Goal: Task Accomplishment & Management: Manage account settings

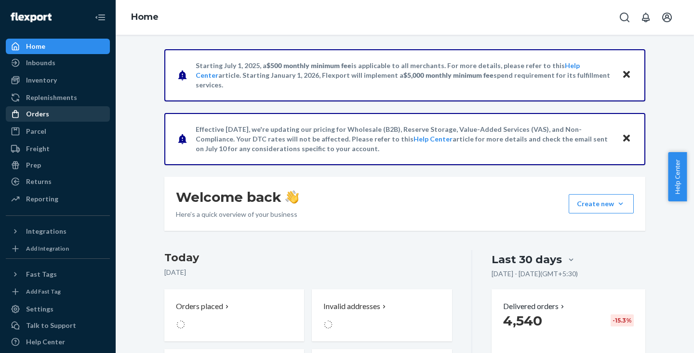
click at [37, 110] on div "Orders" at bounding box center [37, 114] width 23 height 10
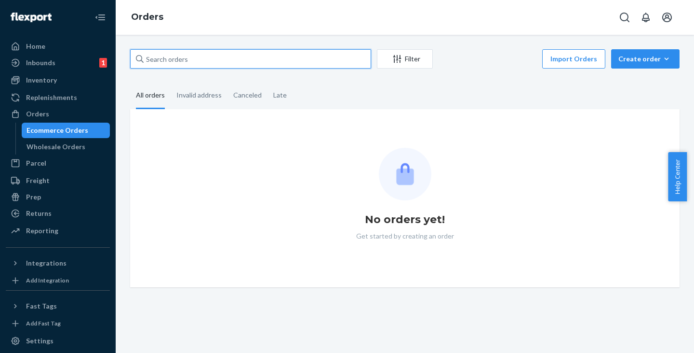
click at [209, 62] on input "text" at bounding box center [250, 58] width 241 height 19
paste input "[PERSON_NAME]"
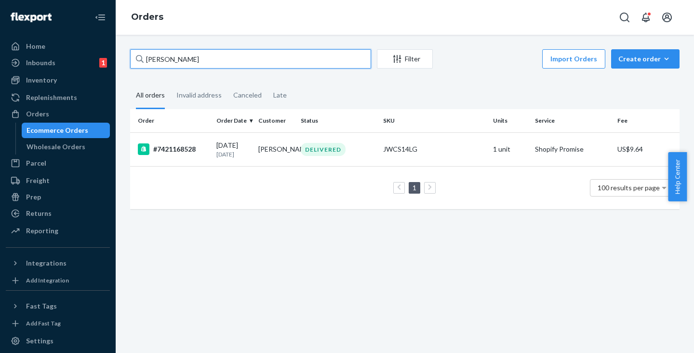
type input "[PERSON_NAME]"
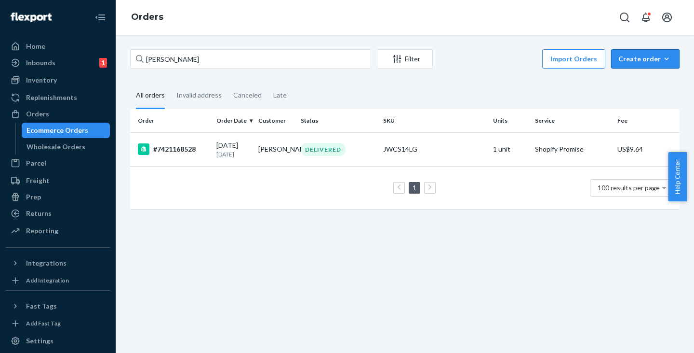
click at [642, 60] on div "Create order" at bounding box center [646, 59] width 54 height 10
click at [630, 79] on span "Ecommerce order" at bounding box center [652, 82] width 60 height 7
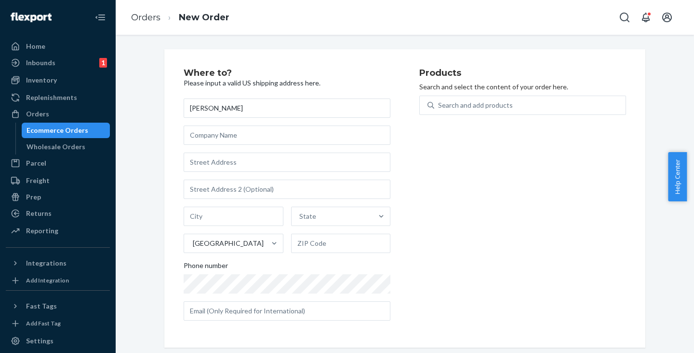
type input "[PERSON_NAME]"
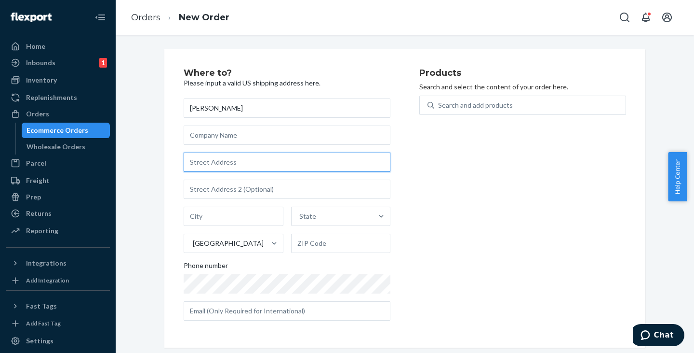
click at [249, 161] on input "text" at bounding box center [287, 161] width 207 height 19
paste input "[STREET_ADDRESS]"
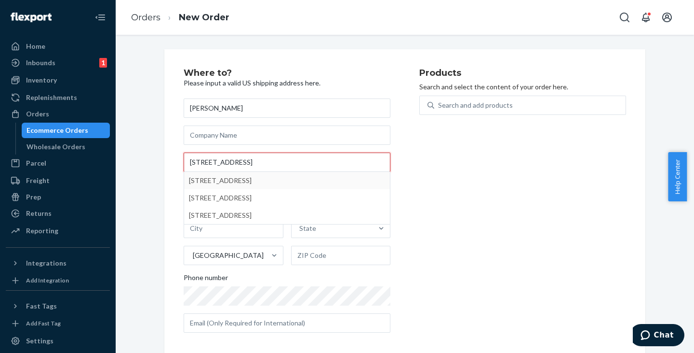
type input "[STREET_ADDRESS]"
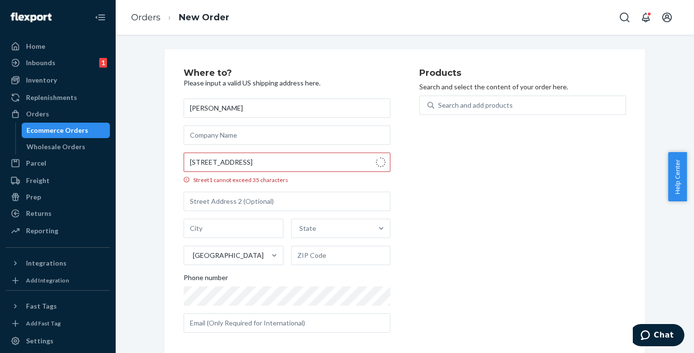
type input "[GEOGRAPHIC_DATA]"
type input "77017"
type input "[STREET_ADDRESS]"
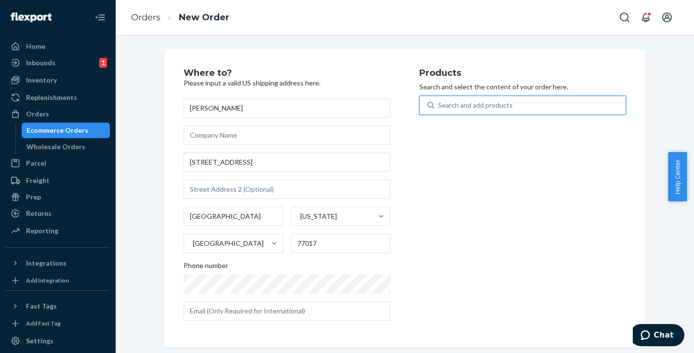
click at [457, 99] on div "Search and add products" at bounding box center [530, 104] width 191 height 17
click at [439, 100] on input "0 results available. Use Up and Down to choose options, press Enter to select t…" at bounding box center [438, 105] width 1 height 10
paste input "JWCDMSLG"
type input "JWCDMSLG"
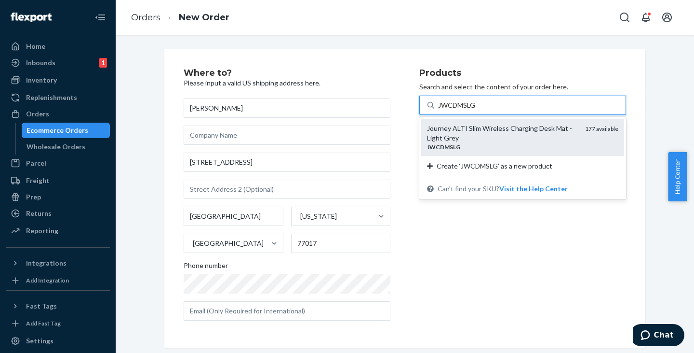
click at [438, 135] on div "Journey ALTI Slim Wireless Charging Desk Mat - Light Grey" at bounding box center [502, 132] width 150 height 19
click at [438, 110] on input "JWCDMSLG" at bounding box center [457, 105] width 39 height 10
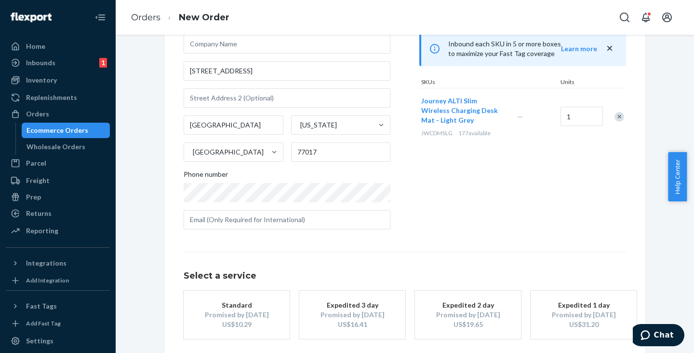
scroll to position [135, 0]
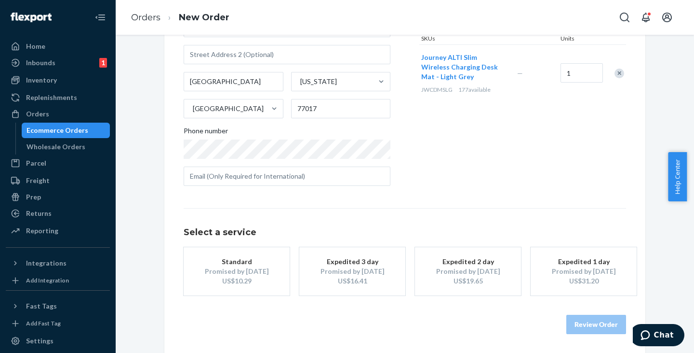
click at [234, 273] on div "Promised by [DATE]" at bounding box center [236, 271] width 77 height 10
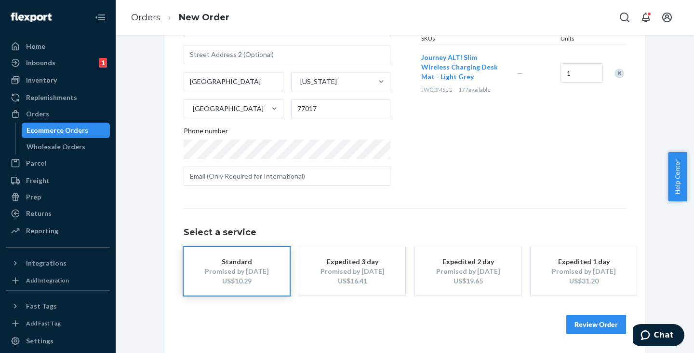
click at [585, 320] on button "Review Order" at bounding box center [597, 323] width 60 height 19
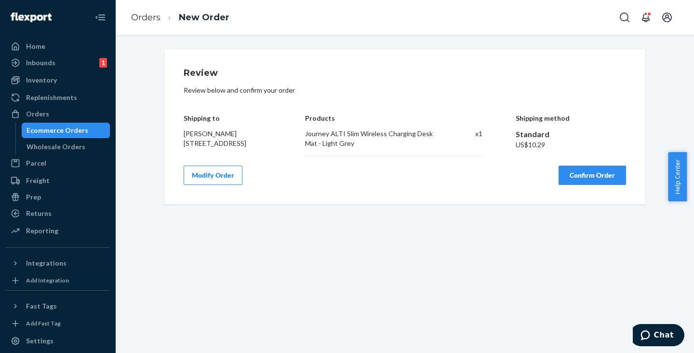
click at [572, 181] on button "Confirm Order" at bounding box center [593, 174] width 68 height 19
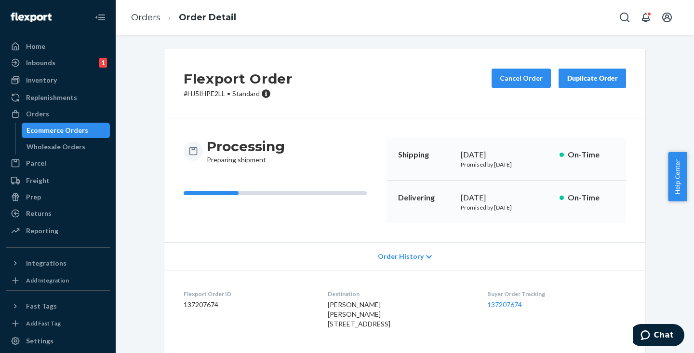
drag, startPoint x: 73, startPoint y: 129, endPoint x: 86, endPoint y: 131, distance: 12.7
click at [73, 129] on div "Ecommerce Orders" at bounding box center [58, 130] width 62 height 10
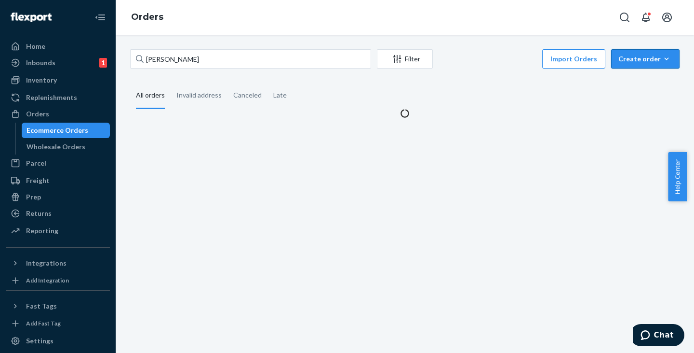
click at [621, 57] on div "Create order" at bounding box center [646, 59] width 54 height 10
click at [629, 81] on span "Ecommerce order" at bounding box center [652, 82] width 60 height 7
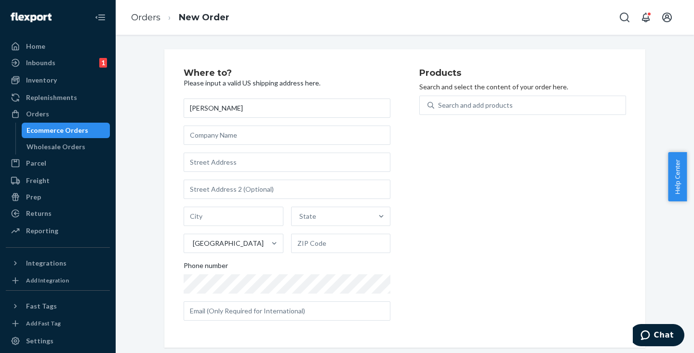
type input "[PERSON_NAME]"
click at [212, 161] on input "text" at bounding box center [287, 161] width 207 height 19
paste input "[STREET_ADDRESS][PERSON_NAME]"
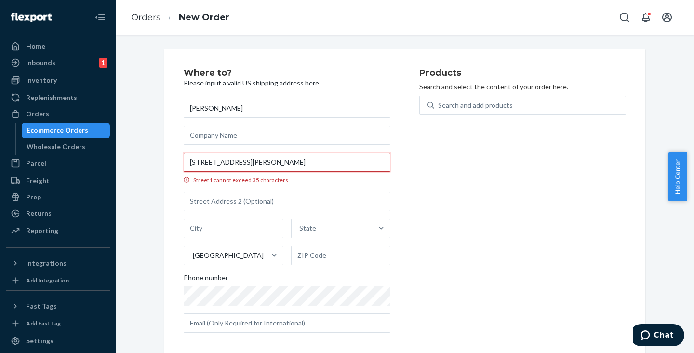
drag, startPoint x: 284, startPoint y: 160, endPoint x: 172, endPoint y: 153, distance: 112.1
click at [172, 153] on div "Where to? Please input a valid US shipping address here. [PERSON_NAME] [STREET_…" at bounding box center [404, 204] width 481 height 310
click at [255, 161] on input "[STREET_ADDRESS][PERSON_NAME]" at bounding box center [287, 161] width 207 height 19
type input "[STREET_ADDRESS][PERSON_NAME]"
click at [218, 199] on input "text" at bounding box center [287, 200] width 207 height 19
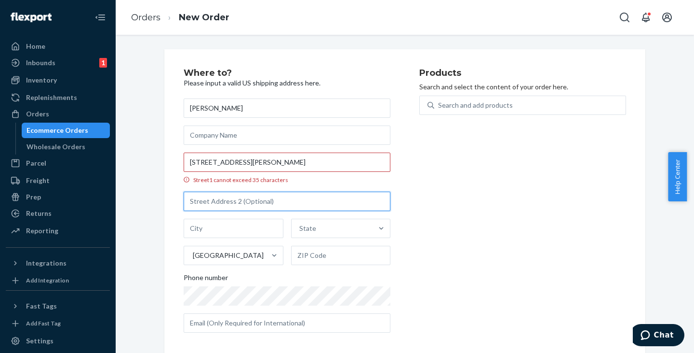
paste input "STE 208,"
type input "STE 208"
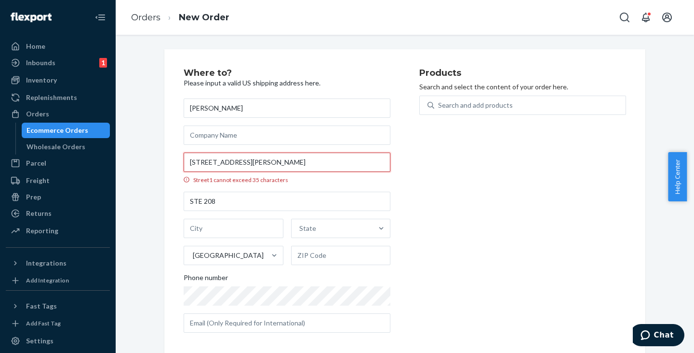
click at [268, 161] on input "[STREET_ADDRESS][PERSON_NAME]" at bounding box center [287, 161] width 207 height 19
drag, startPoint x: 268, startPoint y: 161, endPoint x: 197, endPoint y: 148, distance: 71.6
click at [267, 159] on input "[STREET_ADDRESS][PERSON_NAME]" at bounding box center [287, 161] width 207 height 19
type input "[STREET_ADDRESS][PERSON_NAME]"
click at [211, 233] on input "text" at bounding box center [234, 227] width 100 height 19
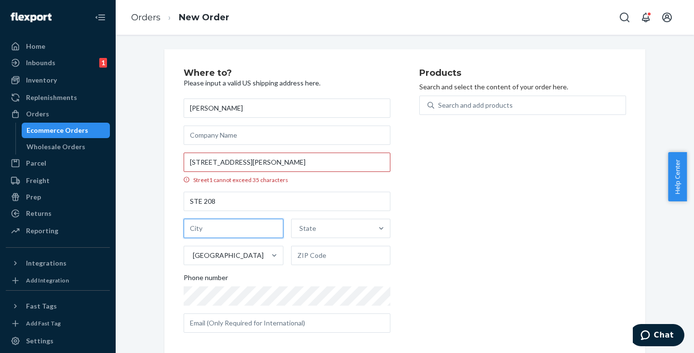
paste input "[GEOGRAPHIC_DATA]"
click at [211, 233] on input "[GEOGRAPHIC_DATA]" at bounding box center [234, 227] width 100 height 19
type input "[GEOGRAPHIC_DATA]"
click at [443, 254] on div "Products Search and select the content of your order here. Search and add produ…" at bounding box center [523, 204] width 207 height 272
click at [281, 160] on input "[STREET_ADDRESS][PERSON_NAME]" at bounding box center [287, 161] width 207 height 19
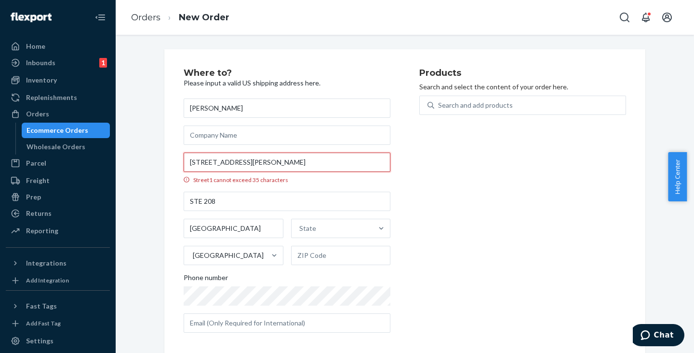
click at [281, 160] on input "[STREET_ADDRESS][PERSON_NAME]" at bounding box center [287, 161] width 207 height 19
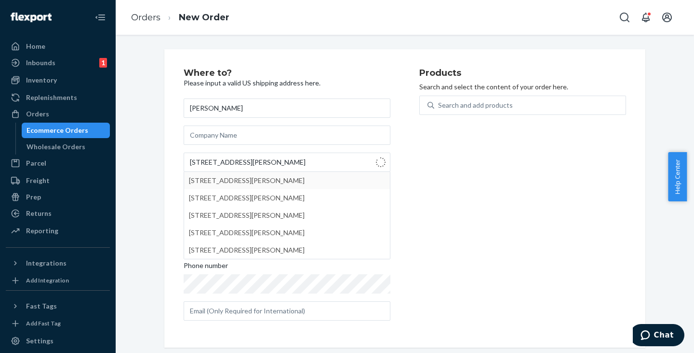
type input "[STREET_ADDRESS][PERSON_NAME]"
type input "[GEOGRAPHIC_DATA]"
type input "33176"
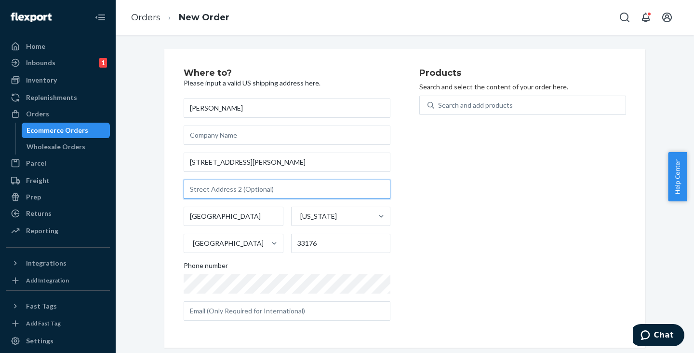
click at [209, 197] on input "text" at bounding box center [287, 188] width 207 height 19
paste input "STE 208"
type input "STE 208"
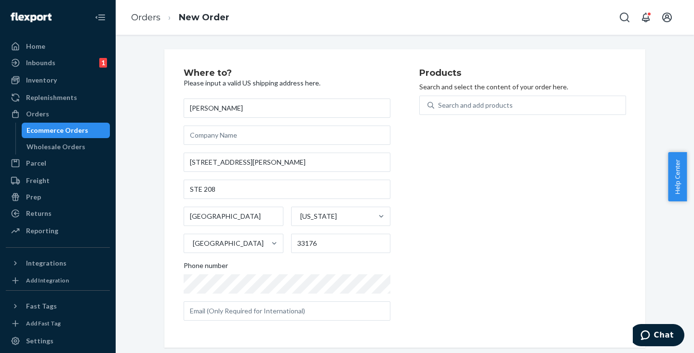
drag, startPoint x: 468, startPoint y: 235, endPoint x: 463, endPoint y: 238, distance: 5.4
click at [468, 236] on div "Products Search and select the content of your order here. Search and add produ…" at bounding box center [523, 197] width 207 height 259
click at [450, 111] on div "Search and add products" at bounding box center [530, 104] width 191 height 17
click at [439, 110] on input "Search and add products" at bounding box center [438, 105] width 1 height 10
paste input "JWCDMBK"
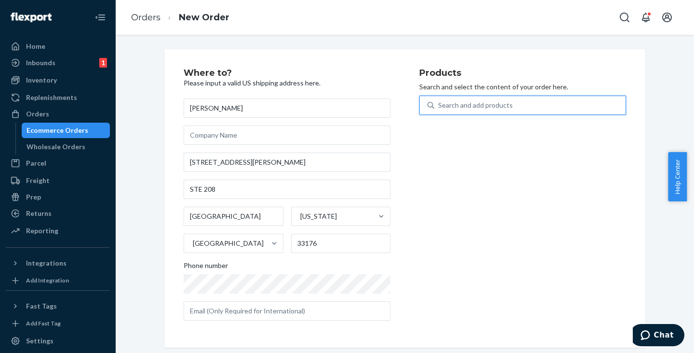
type input "JWCDMBK"
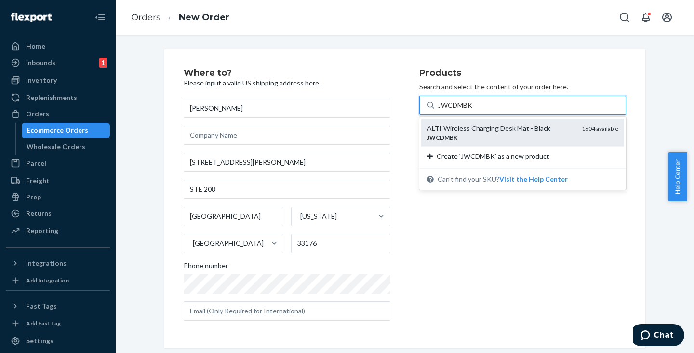
click at [459, 127] on div "ALTI Wireless Charging Desk Mat - Black" at bounding box center [500, 128] width 147 height 10
click at [459, 110] on input "JWCDMBK" at bounding box center [456, 105] width 36 height 10
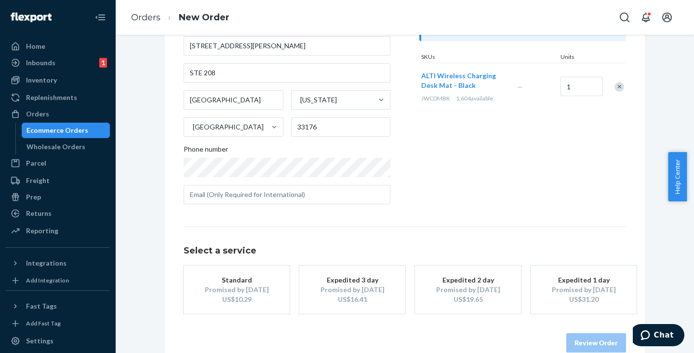
scroll to position [135, 0]
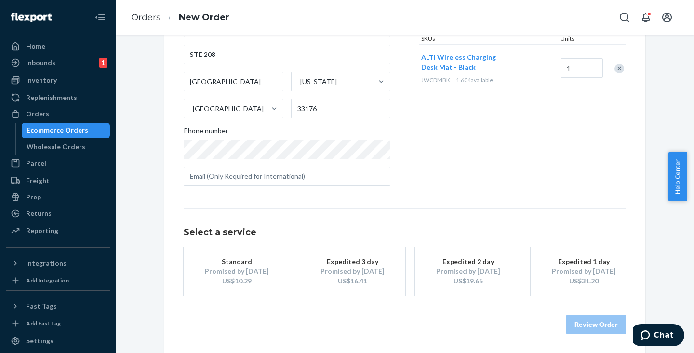
click at [258, 269] on div "Promised by [DATE]" at bounding box center [236, 271] width 77 height 10
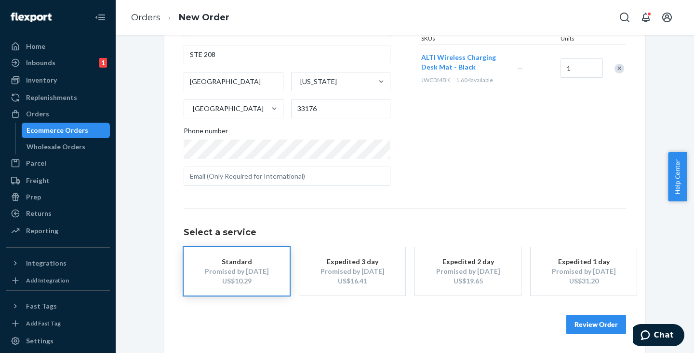
click at [594, 327] on button "Review Order" at bounding box center [597, 323] width 60 height 19
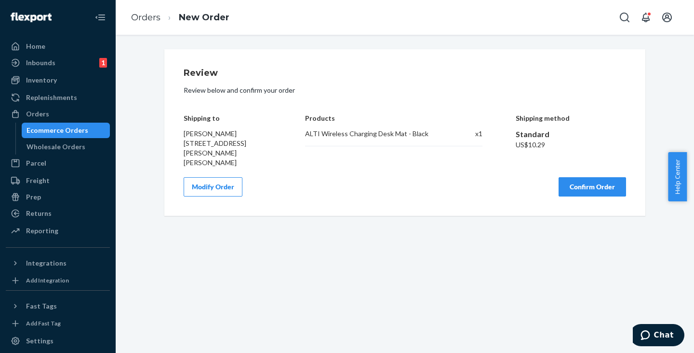
scroll to position [0, 0]
click at [590, 186] on button "Confirm Order" at bounding box center [593, 186] width 68 height 19
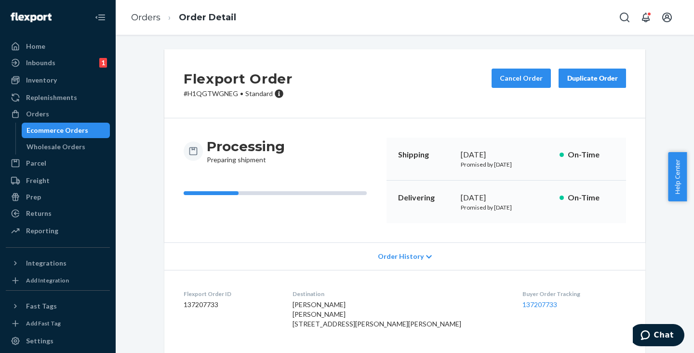
click at [59, 129] on div "Ecommerce Orders" at bounding box center [58, 130] width 62 height 10
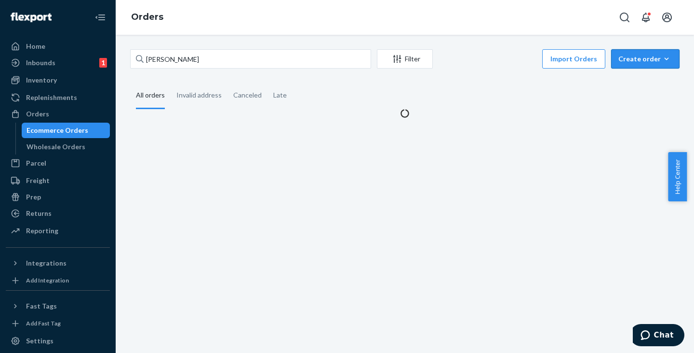
click at [641, 54] on div "Create order" at bounding box center [646, 59] width 54 height 10
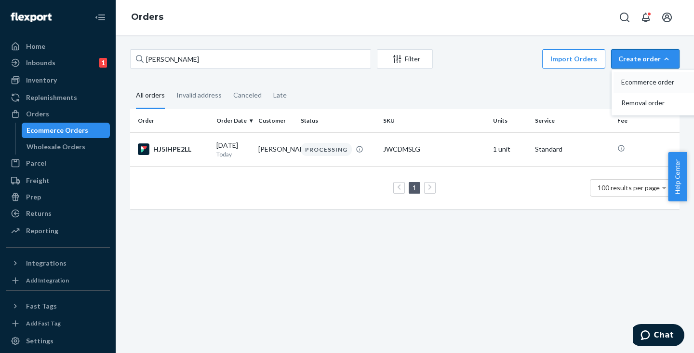
click at [635, 83] on span "Ecommerce order" at bounding box center [652, 82] width 60 height 7
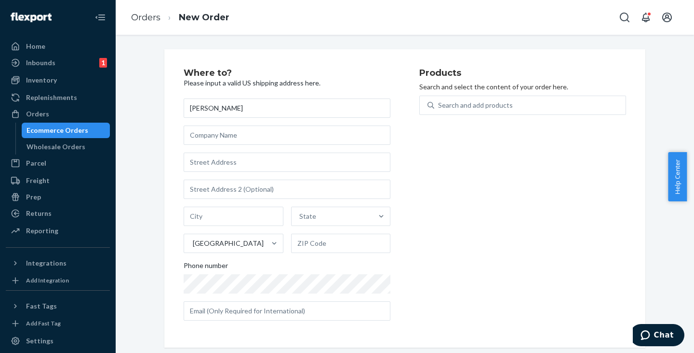
type input "[PERSON_NAME]"
click at [214, 160] on input "text" at bounding box center [287, 161] width 207 height 19
paste input "[STREET_ADDRESS][US_STATE]"
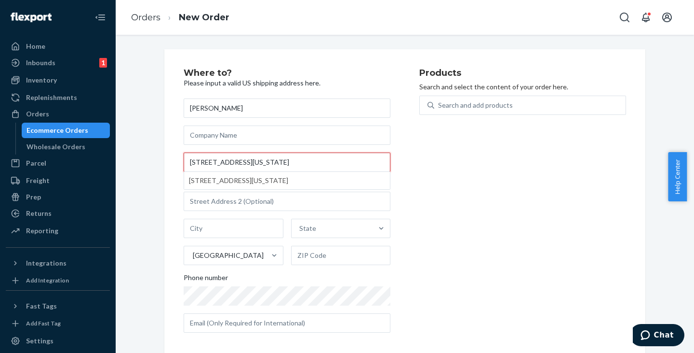
drag, startPoint x: 248, startPoint y: 161, endPoint x: 255, endPoint y: 167, distance: 8.9
click at [255, 167] on input "[STREET_ADDRESS][US_STATE]" at bounding box center [287, 161] width 207 height 19
type input "[STREET_ADDRESS]"
type input "[US_STATE][GEOGRAPHIC_DATA]"
type input "80910"
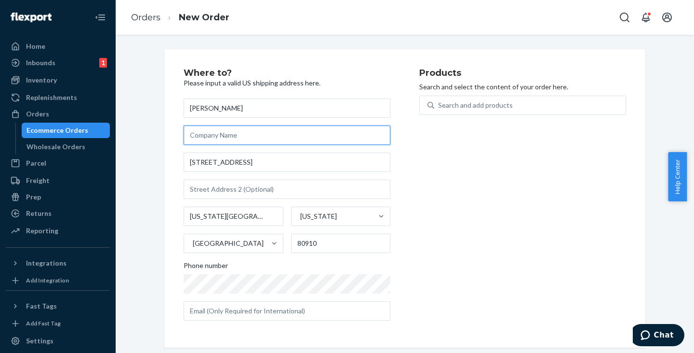
click at [229, 138] on input "text" at bounding box center [287, 134] width 207 height 19
paste input "LEASING OFFICE,"
type input "LEASING OFFICE"
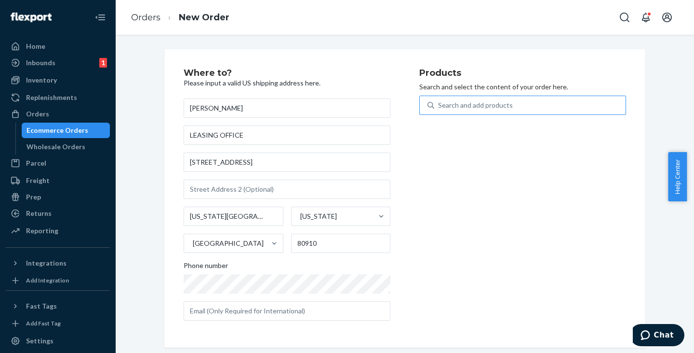
click at [443, 98] on div "Search and add products" at bounding box center [530, 104] width 191 height 17
click at [439, 100] on input "Search and add products" at bounding box center [438, 105] width 1 height 10
paste input "JWCG130BL"
type input "JWCG130BL"
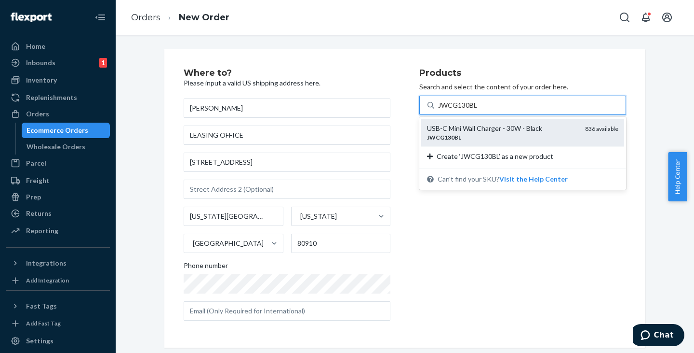
click at [462, 132] on div "USB-C Mini Wall Charger - 30W - Black" at bounding box center [502, 128] width 150 height 10
click at [462, 110] on input "JWCG130BL" at bounding box center [458, 105] width 40 height 10
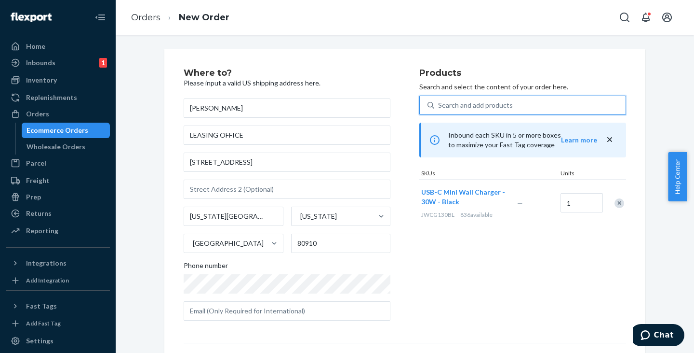
scroll to position [135, 0]
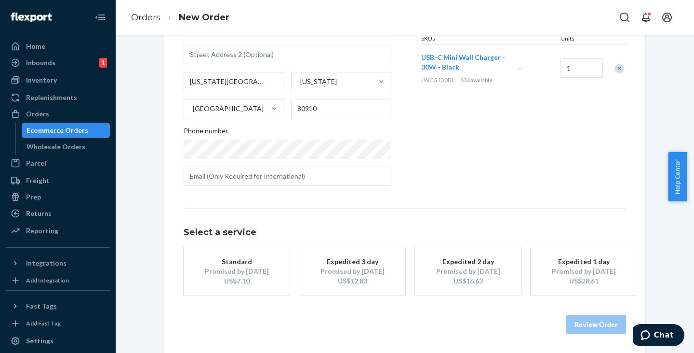
click at [234, 263] on div "Standard" at bounding box center [236, 262] width 77 height 10
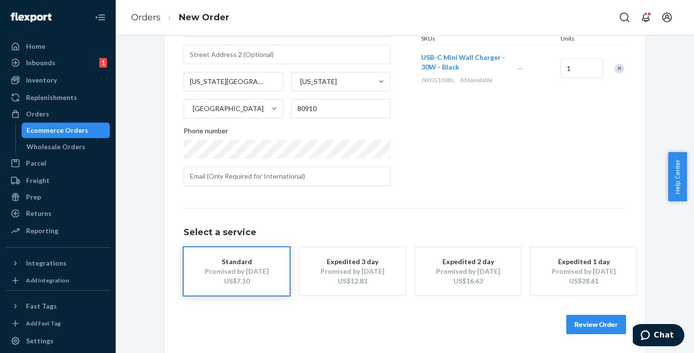
click at [585, 324] on button "Review Order" at bounding box center [597, 323] width 60 height 19
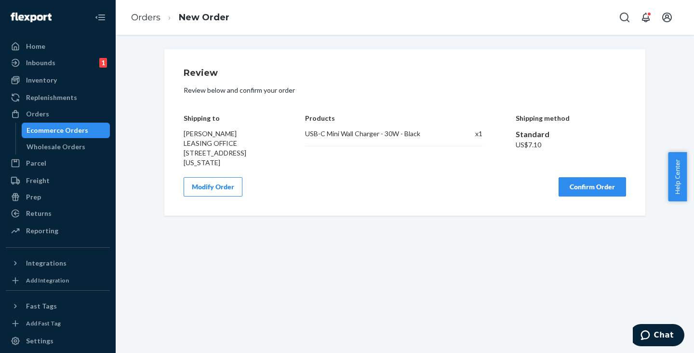
scroll to position [0, 0]
click at [593, 181] on button "Confirm Order" at bounding box center [593, 186] width 68 height 19
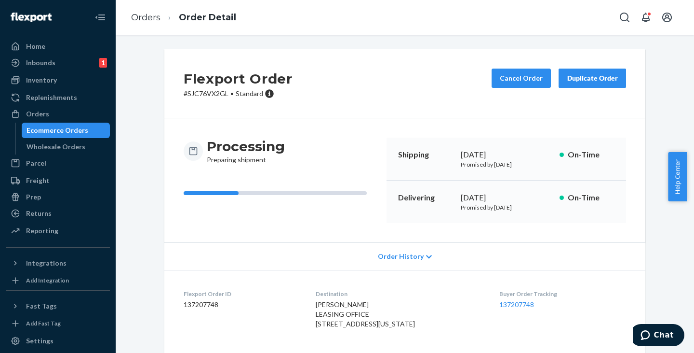
click at [68, 127] on div "Ecommerce Orders" at bounding box center [58, 130] width 62 height 10
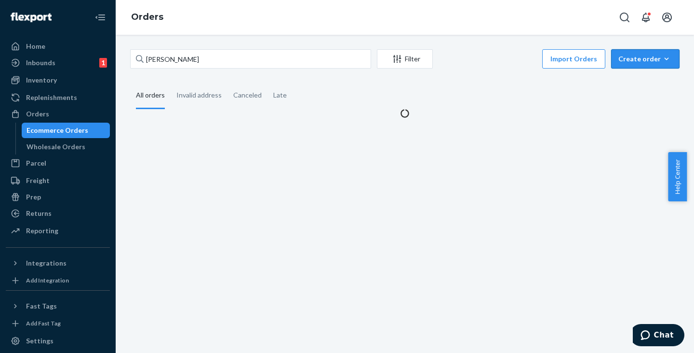
click at [638, 53] on button "Create order Ecommerce order Removal order" at bounding box center [646, 58] width 68 height 19
click at [632, 80] on span "Ecommerce order" at bounding box center [652, 82] width 60 height 7
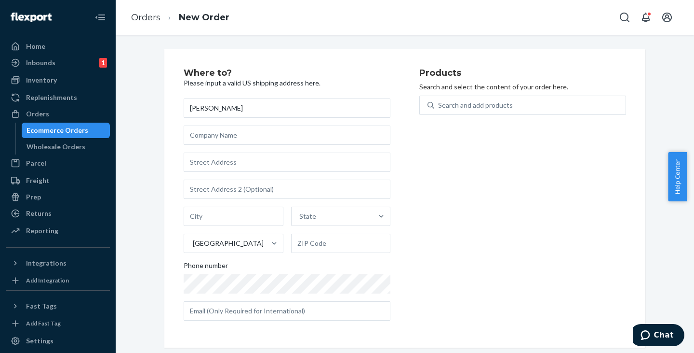
type input "[PERSON_NAME]"
click at [217, 160] on input "text" at bounding box center [287, 161] width 207 height 19
paste input "[STREET_ADDRESS][PERSON_NAME]"
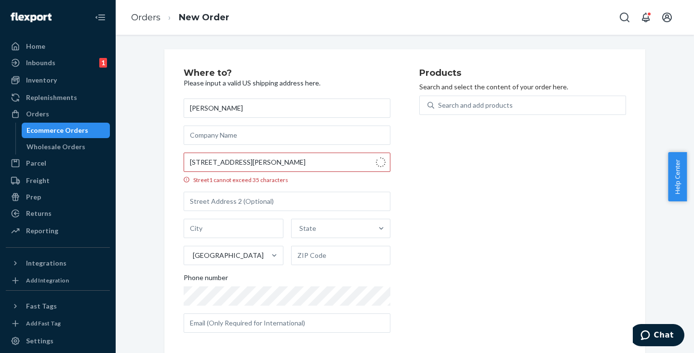
type input "[STREET_ADDRESS][PERSON_NAME]"
type input "[GEOGRAPHIC_DATA]"
type input "48168"
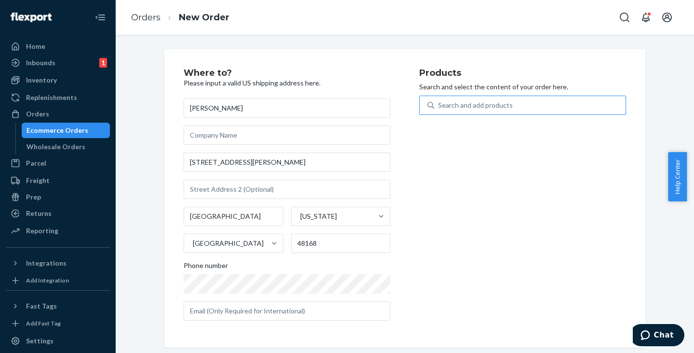
click at [458, 110] on div "Search and add products" at bounding box center [530, 104] width 191 height 17
click at [439, 110] on input "Search and add products" at bounding box center [438, 105] width 1 height 10
paste input "JWCDMLG"
type input "JWCDMLG"
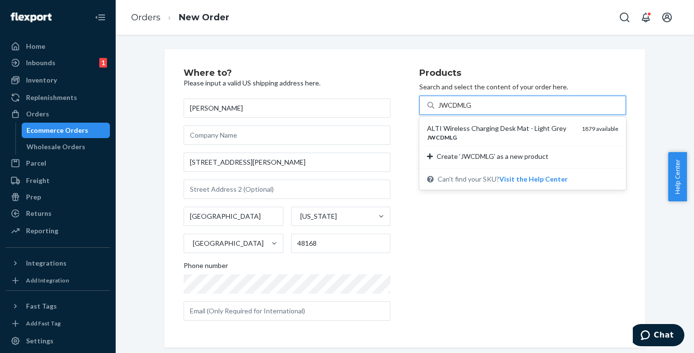
click at [453, 127] on div "ALTI Wireless Charging Desk Mat - Light Grey" at bounding box center [500, 128] width 147 height 10
click at [453, 110] on input "JWCDMLG" at bounding box center [455, 105] width 35 height 10
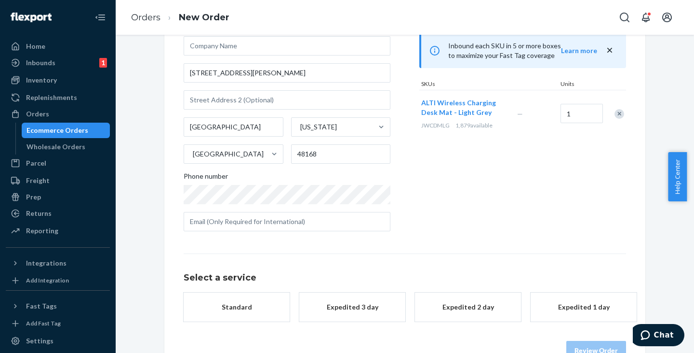
scroll to position [115, 0]
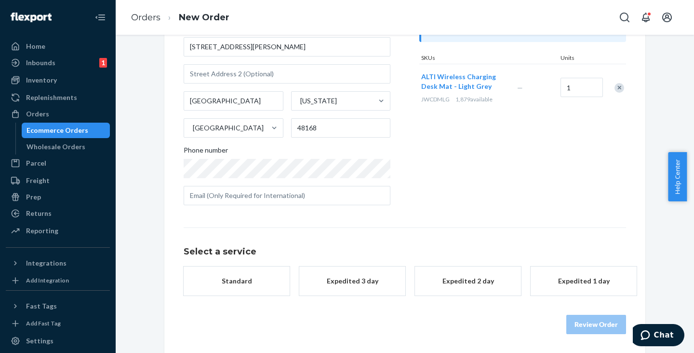
click at [215, 272] on button "Standard" at bounding box center [237, 280] width 106 height 29
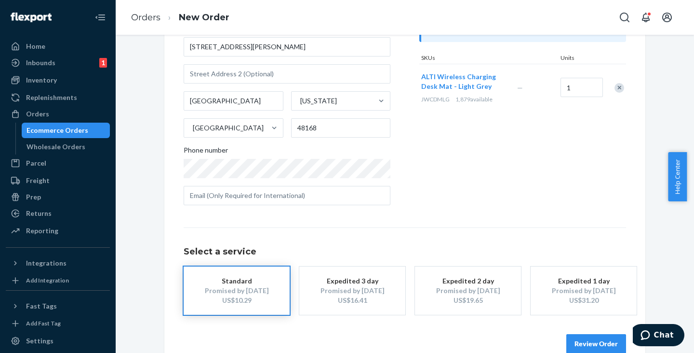
click at [593, 343] on button "Review Order" at bounding box center [597, 343] width 60 height 19
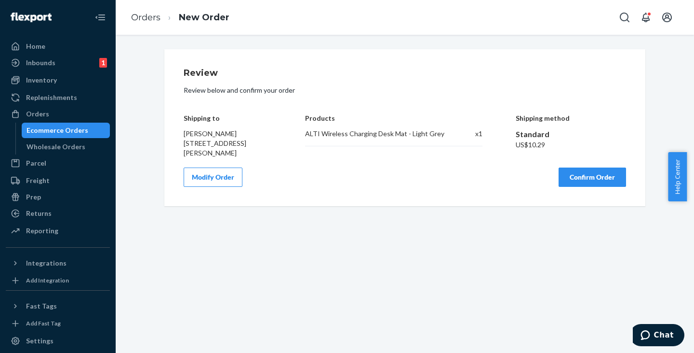
scroll to position [0, 0]
click at [586, 176] on button "Confirm Order" at bounding box center [593, 176] width 68 height 19
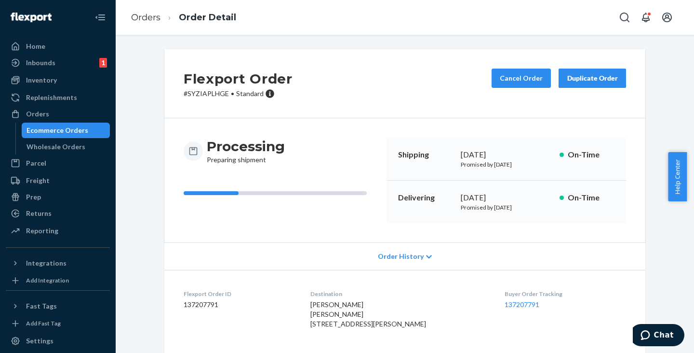
drag, startPoint x: 54, startPoint y: 128, endPoint x: 67, endPoint y: 128, distance: 12.5
click at [54, 128] on div "Ecommerce Orders" at bounding box center [58, 130] width 62 height 10
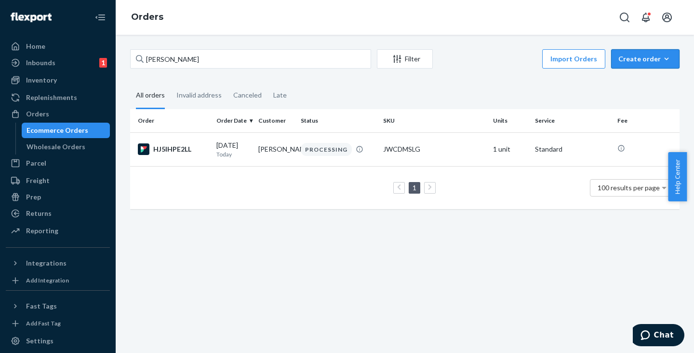
click at [625, 66] on button "Create order Ecommerce order Removal order" at bounding box center [646, 58] width 68 height 19
click at [624, 79] on span "Ecommerce order" at bounding box center [652, 82] width 60 height 7
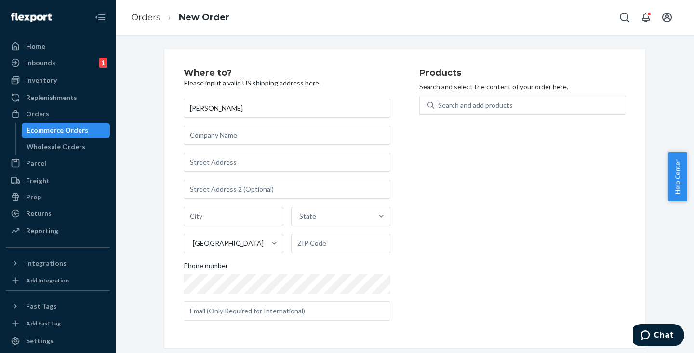
type input "[PERSON_NAME]"
click at [206, 160] on input "text" at bounding box center [287, 161] width 207 height 19
paste input "[STREET_ADDRESS]"
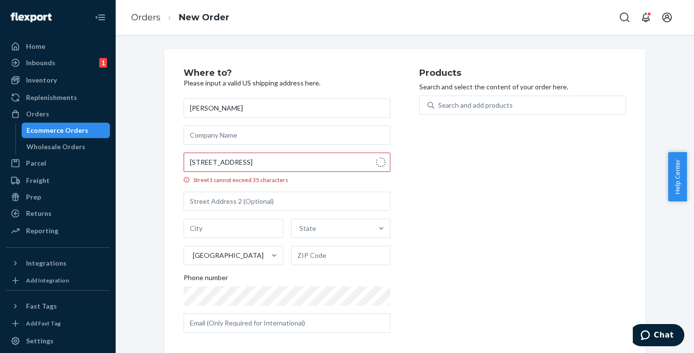
type input "[STREET_ADDRESS]"
type input "Calvert City"
type input "42029"
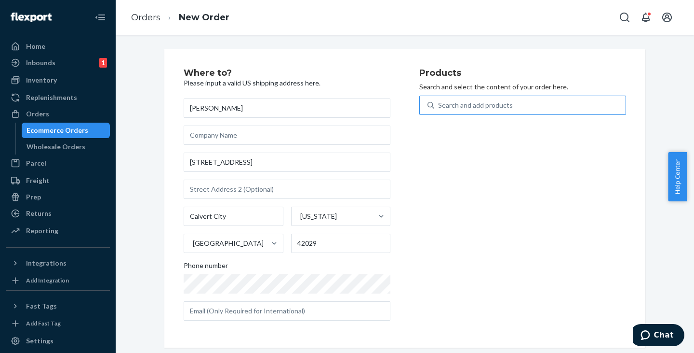
click at [460, 107] on div "Search and add products" at bounding box center [475, 105] width 75 height 10
click at [439, 107] on input "Search and add products" at bounding box center [438, 105] width 1 height 10
paste input "JWCDMSLG"
type input "JWCDMSLG"
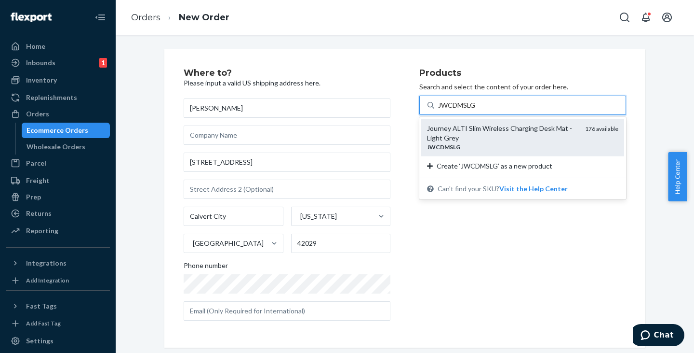
click at [464, 131] on div "Journey ALTI Slim Wireless Charging Desk Mat - Light Grey" at bounding box center [502, 132] width 150 height 19
click at [464, 110] on input "JWCDMSLG" at bounding box center [457, 105] width 39 height 10
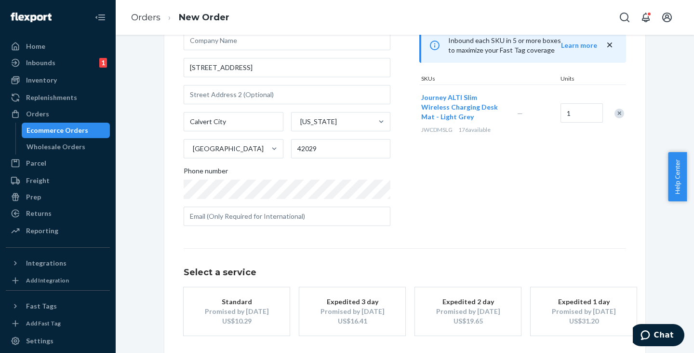
scroll to position [135, 0]
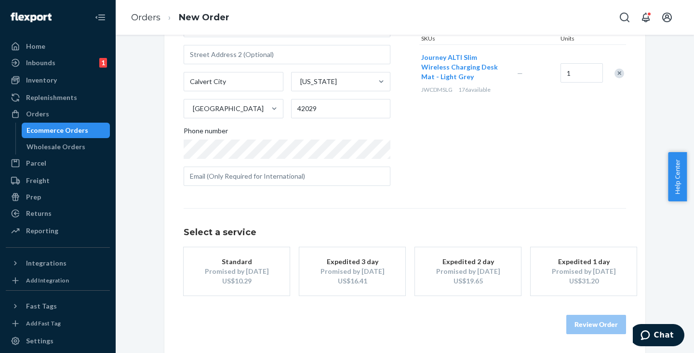
click at [280, 257] on button "Standard Promised by [DATE] US$10.29" at bounding box center [237, 271] width 106 height 48
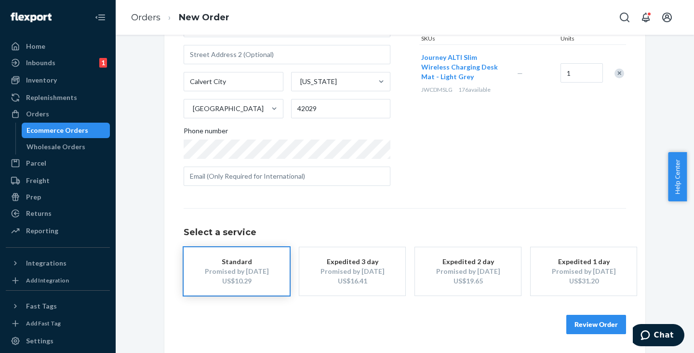
click at [591, 323] on button "Review Order" at bounding box center [597, 323] width 60 height 19
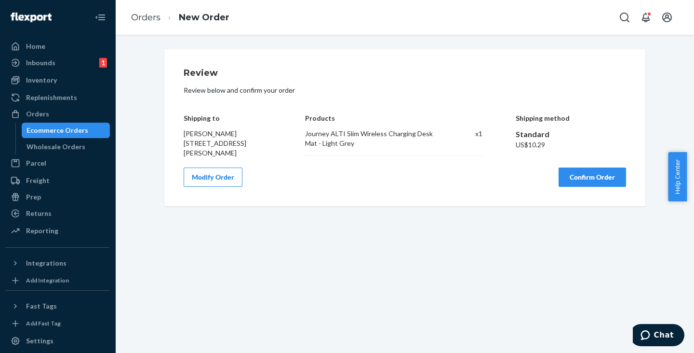
scroll to position [0, 0]
click at [598, 178] on button "Confirm Order" at bounding box center [593, 176] width 68 height 19
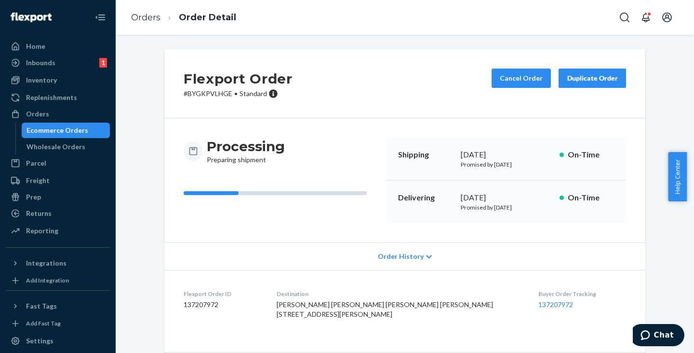
drag, startPoint x: 68, startPoint y: 127, endPoint x: 92, endPoint y: 129, distance: 24.2
click at [68, 127] on div "Ecommerce Orders" at bounding box center [58, 130] width 62 height 10
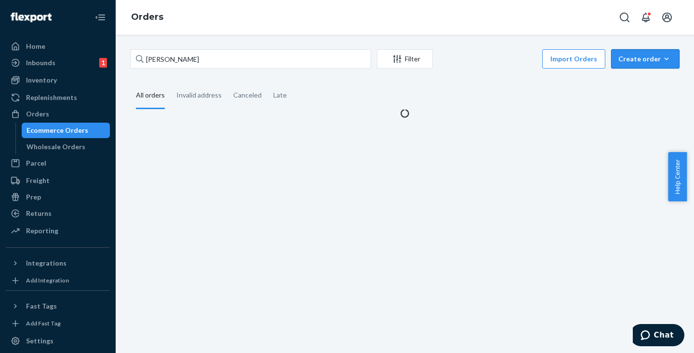
click at [662, 57] on icon "button" at bounding box center [667, 59] width 10 height 10
click at [644, 80] on span "Ecommerce order" at bounding box center [652, 82] width 60 height 7
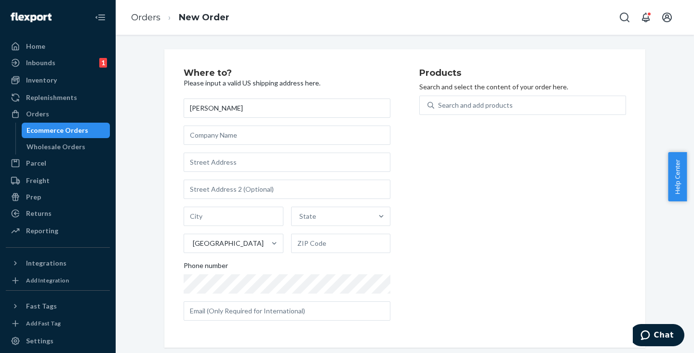
type input "[PERSON_NAME]"
click at [66, 124] on div "Ecommerce Orders" at bounding box center [66, 130] width 87 height 14
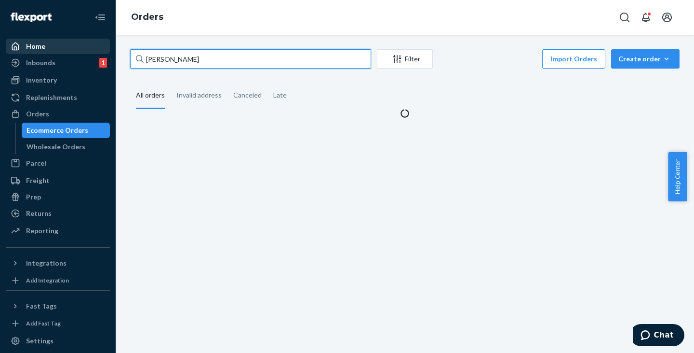
drag, startPoint x: 221, startPoint y: 57, endPoint x: 35, endPoint y: 46, distance: 186.5
click at [35, 46] on div "Home Inbounds 1 Shipping Plans Problems 1 Inventory Products Replenishments Ord…" at bounding box center [347, 176] width 694 height 353
paste input "[PERSON_NAME]"
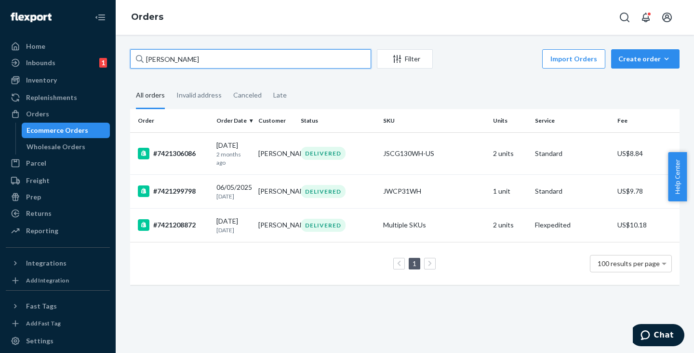
type input "[PERSON_NAME]"
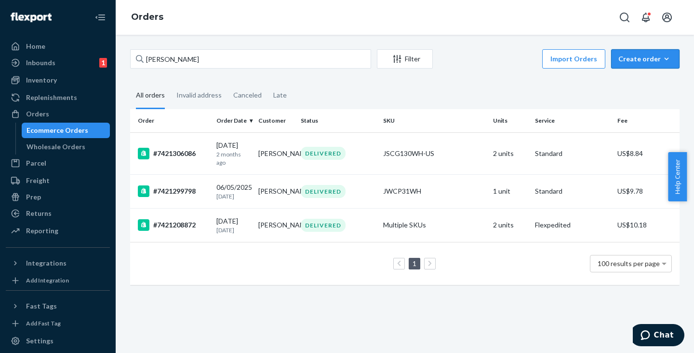
click at [637, 66] on button "Create order Ecommerce order Removal order" at bounding box center [646, 58] width 68 height 19
click at [634, 82] on span "Ecommerce order" at bounding box center [652, 82] width 60 height 7
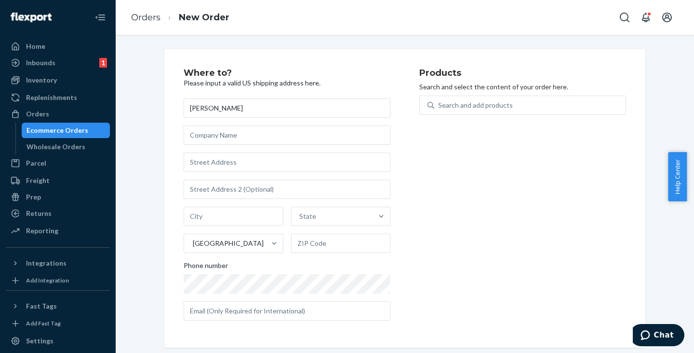
type input "[PERSON_NAME]"
click at [244, 164] on input "text" at bounding box center [287, 161] width 207 height 19
paste input "[STREET_ADDRESS]"
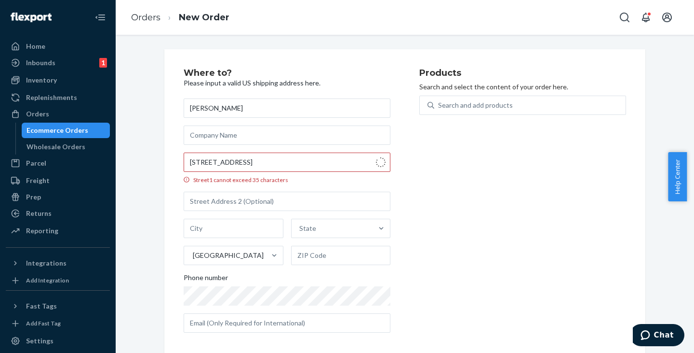
type input "[STREET_ADDRESS]"
type input "Shorewood"
type input "60404"
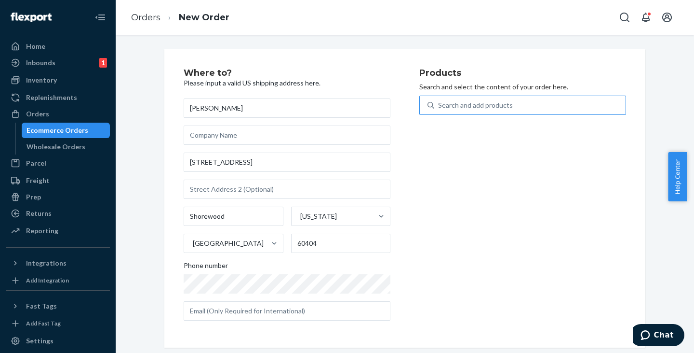
click at [447, 101] on div "Search and add products" at bounding box center [475, 105] width 75 height 10
click at [439, 101] on input "Search and add products" at bounding box center [438, 105] width 1 height 10
paste input "JWCDMDB"
type input "JWCDMDB"
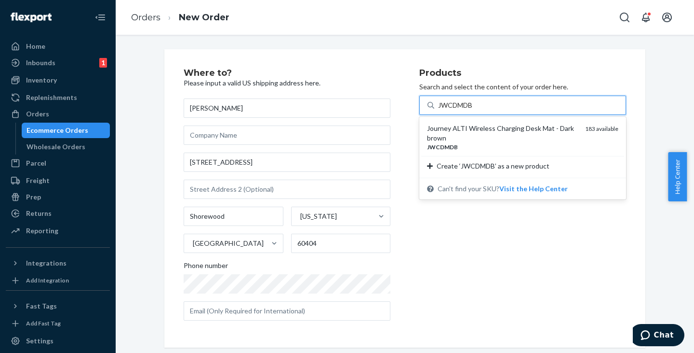
click at [450, 130] on div "Journey ALTI Wireless Charging Desk Mat - Dark brown" at bounding box center [502, 132] width 150 height 19
click at [450, 110] on input "JWCDMDB" at bounding box center [456, 105] width 36 height 10
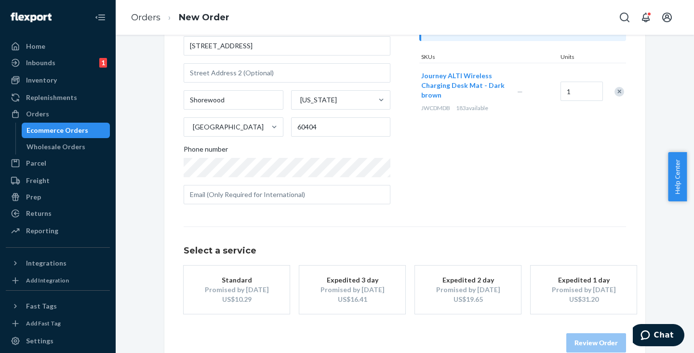
scroll to position [135, 0]
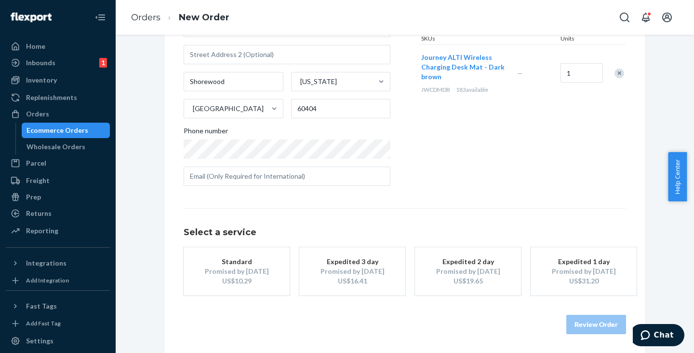
click at [220, 259] on div "Standard" at bounding box center [236, 262] width 77 height 10
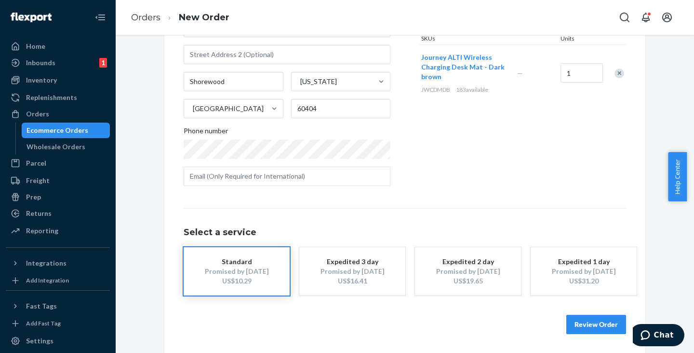
click at [586, 330] on button "Review Order" at bounding box center [597, 323] width 60 height 19
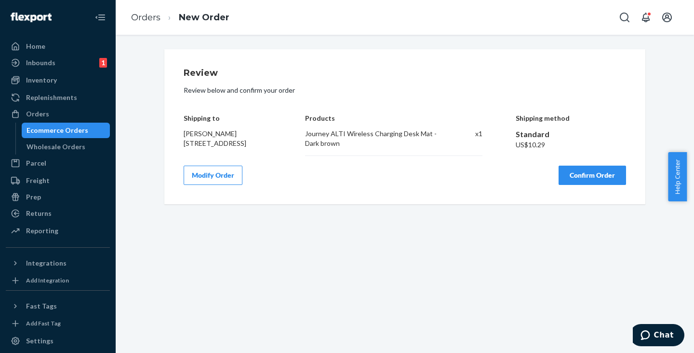
scroll to position [0, 0]
click at [596, 177] on button "Confirm Order" at bounding box center [593, 174] width 68 height 19
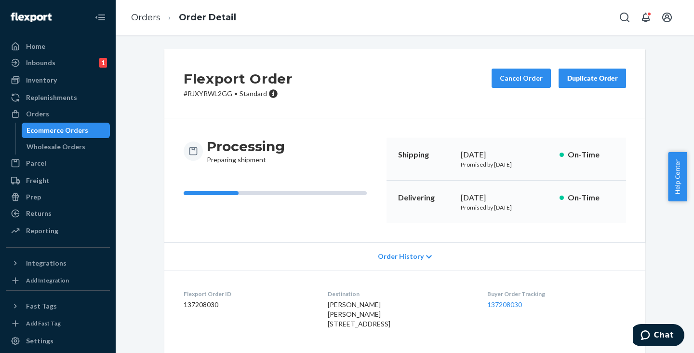
click at [76, 130] on div "Ecommerce Orders" at bounding box center [58, 130] width 62 height 10
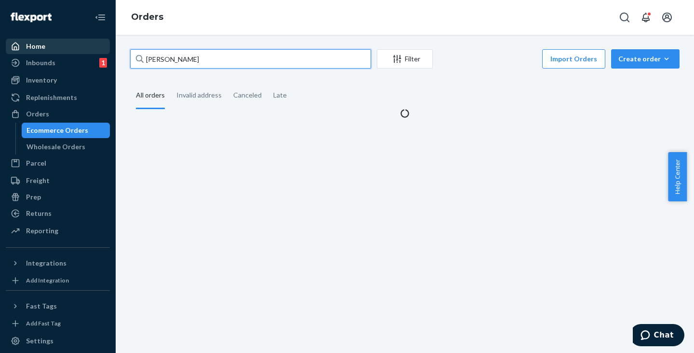
drag, startPoint x: 231, startPoint y: 58, endPoint x: 95, endPoint y: 42, distance: 137.9
click at [95, 42] on div "Home Inbounds 1 Shipping Plans Problems 1 Inventory Products Replenishments Ord…" at bounding box center [347, 176] width 694 height 353
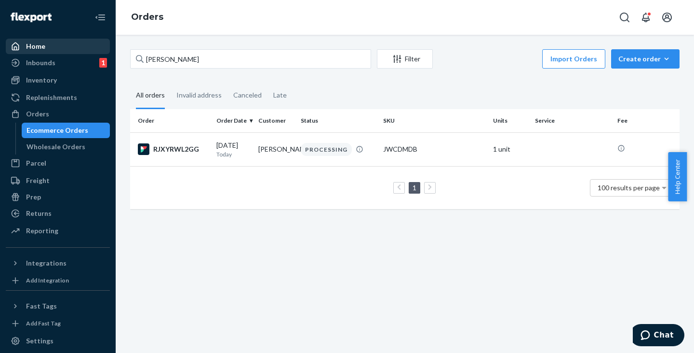
click at [94, 42] on div "Home" at bounding box center [58, 47] width 102 height 14
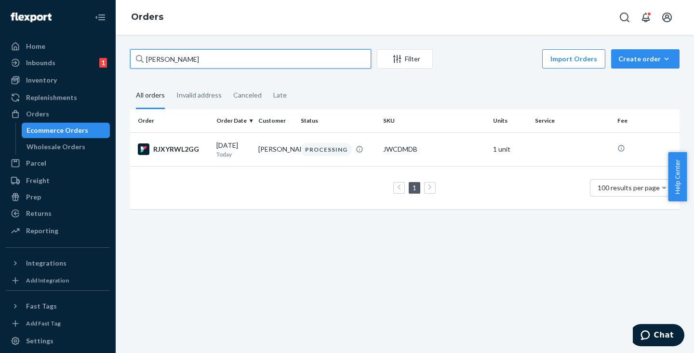
paste input "[PERSON_NAME]"
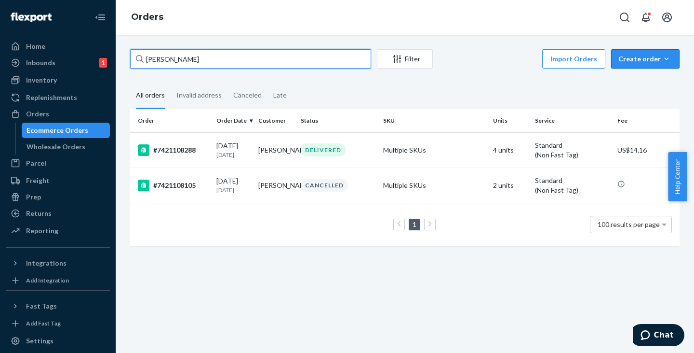
type input "[PERSON_NAME]"
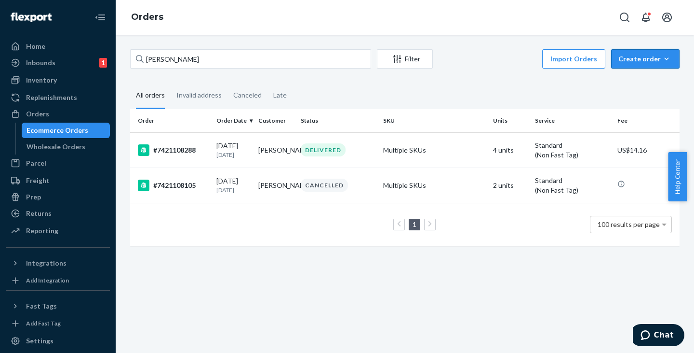
drag, startPoint x: 643, startPoint y: 61, endPoint x: 634, endPoint y: 77, distance: 18.1
click at [643, 61] on div "Create order" at bounding box center [646, 59] width 54 height 10
click at [633, 82] on span "Ecommerce order" at bounding box center [652, 82] width 60 height 7
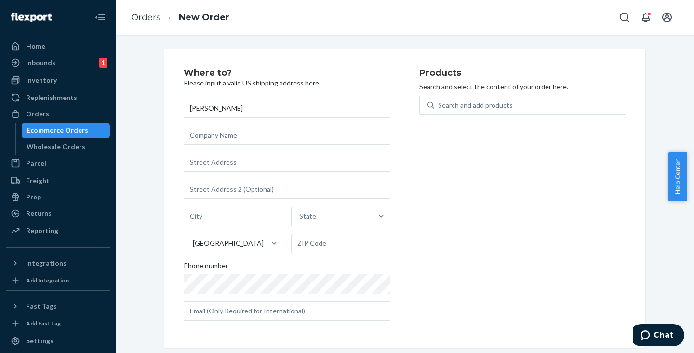
type input "[PERSON_NAME]"
click at [243, 161] on input "text" at bounding box center [287, 161] width 207 height 19
paste input "[STREET_ADDRESS][PERSON_NAME]"
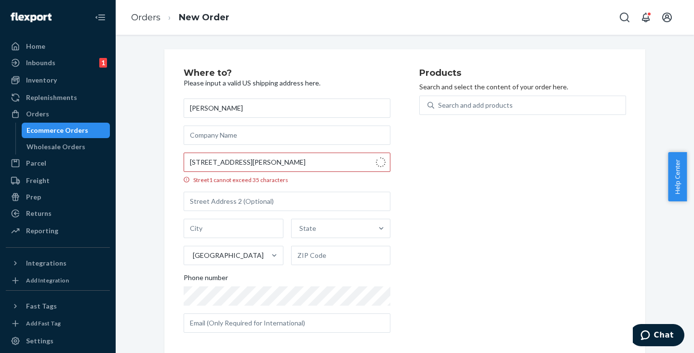
type input "[STREET_ADDRESS][PERSON_NAME]"
type input "[PERSON_NAME]"
type input "46404"
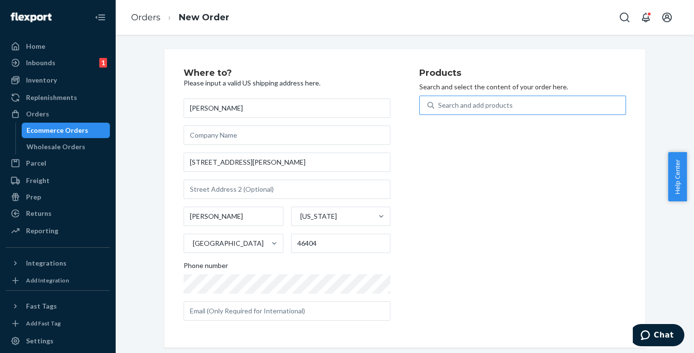
click at [465, 106] on div "Search and add products" at bounding box center [475, 105] width 75 height 10
click at [439, 106] on input "Search and add products" at bounding box center [438, 105] width 1 height 10
paste input "[STREET_ADDRESS][PERSON_NAME]"
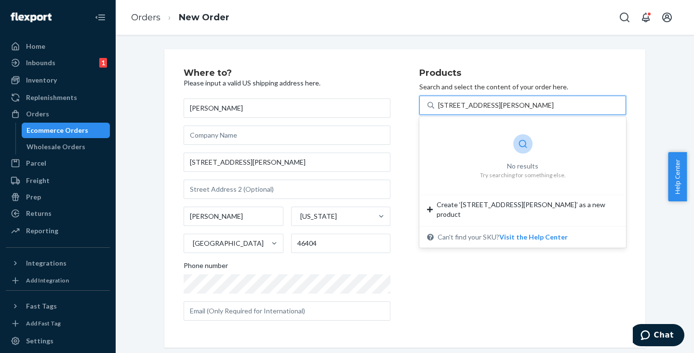
type input "[STREET_ADDRESS][PERSON_NAME]"
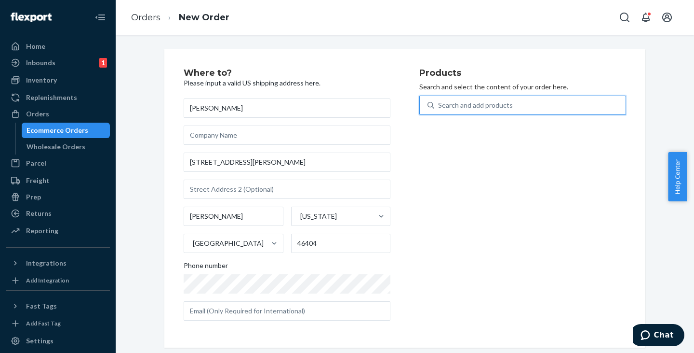
click at [490, 101] on div "Search and add products" at bounding box center [475, 105] width 75 height 10
click at [439, 101] on input "0 results available. Select is focused ,type to refine list, press Down to open…" at bounding box center [438, 105] width 1 height 10
paste input "JWCDMBK"
type input "JWCDMBK"
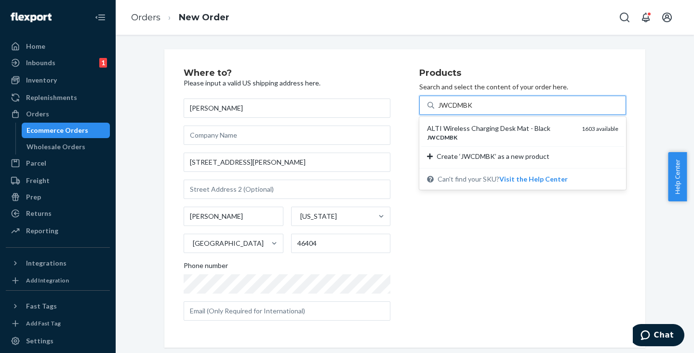
click at [456, 131] on div "ALTI Wireless Charging Desk Mat - Black" at bounding box center [500, 128] width 147 height 10
click at [456, 110] on input "JWCDMBK" at bounding box center [456, 105] width 36 height 10
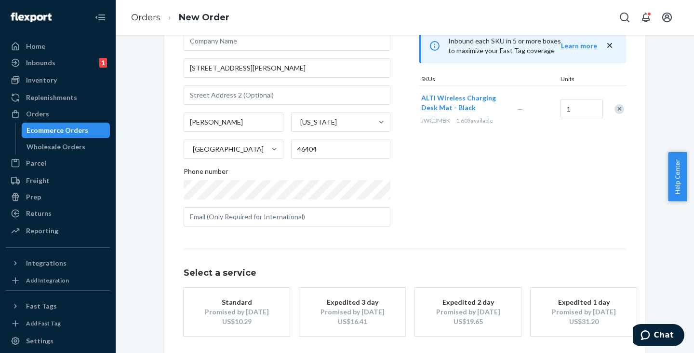
scroll to position [135, 0]
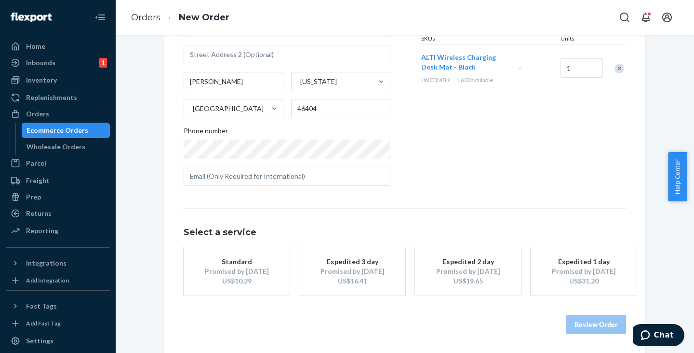
click at [247, 284] on div "US$10.29" at bounding box center [236, 281] width 77 height 10
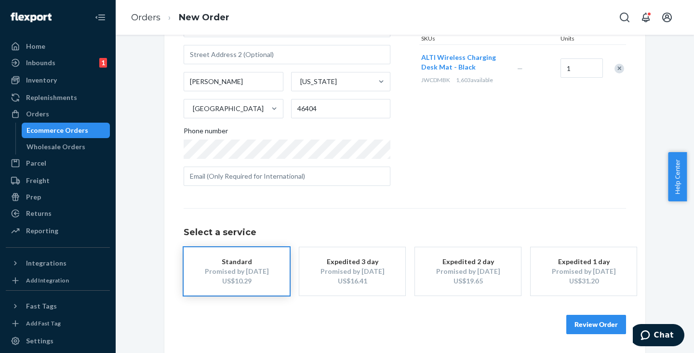
click at [595, 319] on button "Review Order" at bounding box center [597, 323] width 60 height 19
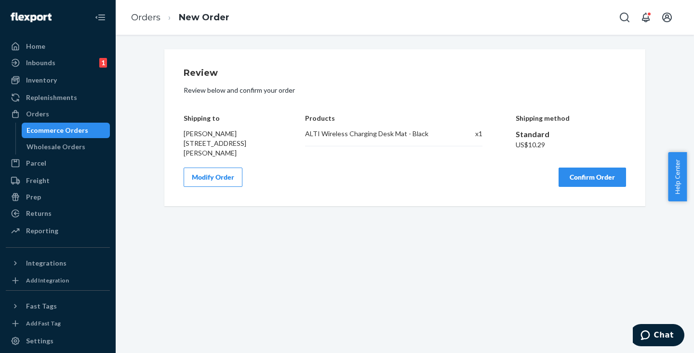
scroll to position [0, 0]
click at [588, 177] on button "Confirm Order" at bounding box center [593, 176] width 68 height 19
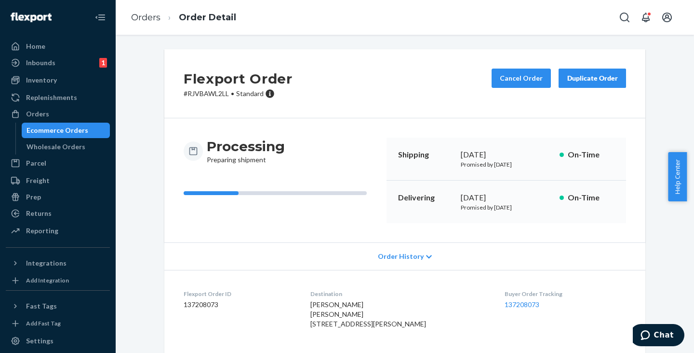
click at [58, 128] on div "Ecommerce Orders" at bounding box center [58, 130] width 62 height 10
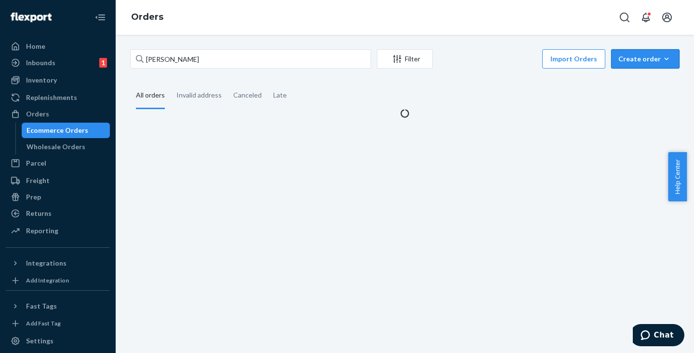
click at [625, 63] on div "Create order" at bounding box center [646, 59] width 54 height 10
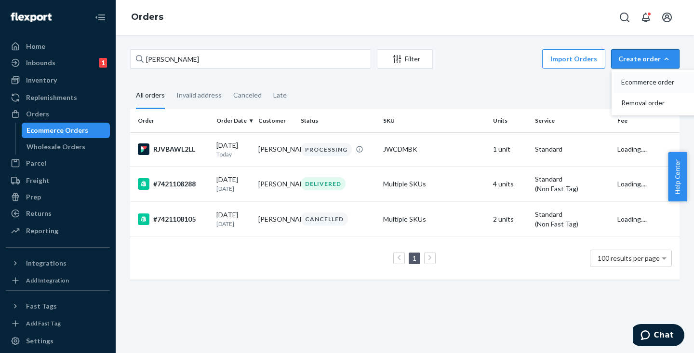
click at [628, 83] on span "Ecommerce order" at bounding box center [652, 82] width 60 height 7
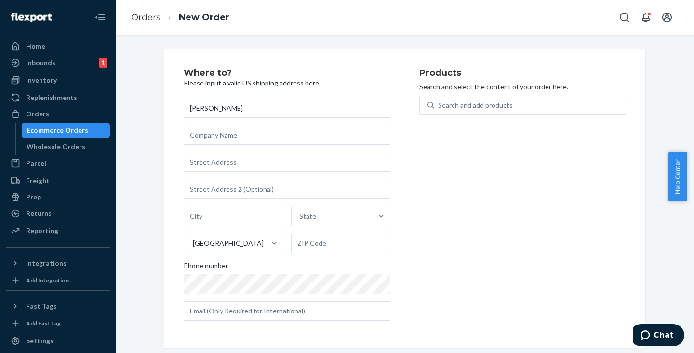
type input "[PERSON_NAME]"
click at [211, 162] on input "text" at bounding box center [287, 161] width 207 height 19
paste input "[STREET_ADDRESS][PERSON_NAME]"
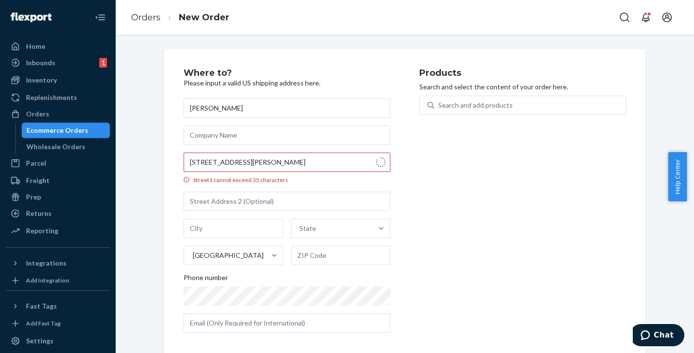
type input "[STREET_ADDRESS][PERSON_NAME]"
type input "Charlotte"
type input "28214"
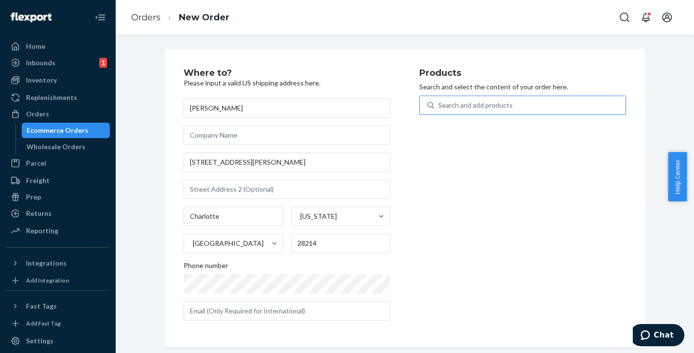
click at [477, 105] on div "Search and add products" at bounding box center [475, 105] width 75 height 10
click at [439, 105] on input "Search and add products" at bounding box center [438, 105] width 1 height 10
paste input "JWCDMSLG"
type input "JWCDMSLG"
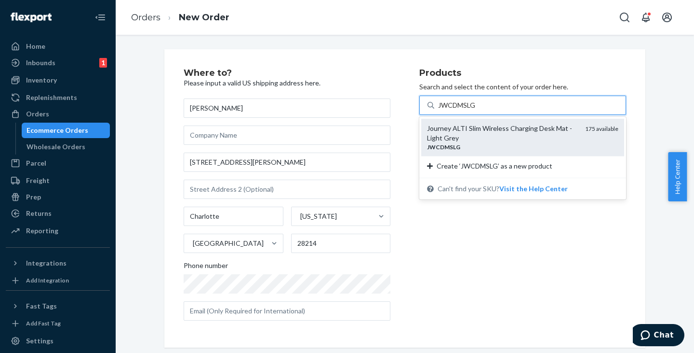
click at [456, 127] on div "Journey ALTI Slim Wireless Charging Desk Mat - Light Grey" at bounding box center [502, 132] width 150 height 19
click at [456, 110] on input "JWCDMSLG" at bounding box center [457, 105] width 39 height 10
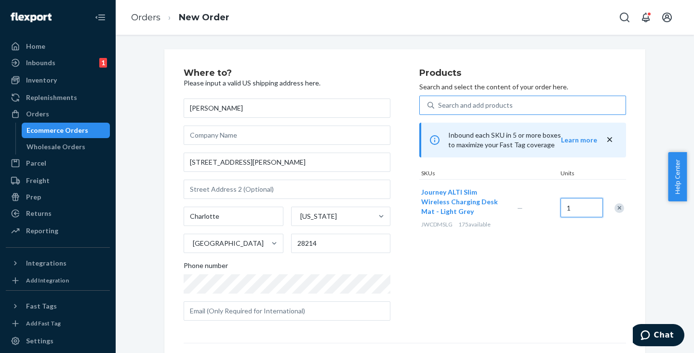
click at [569, 202] on input "1" at bounding box center [582, 207] width 42 height 19
type input "2"
click at [493, 109] on div "Search and add products" at bounding box center [475, 105] width 75 height 10
click at [439, 109] on input "0 results available. Use Up and Down to choose options, press Enter to select t…" at bounding box center [438, 105] width 1 height 10
paste input "JWCDMSBK"
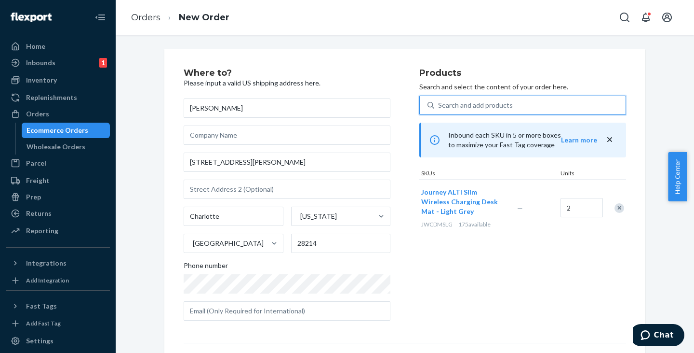
type input "JWCDMSBK"
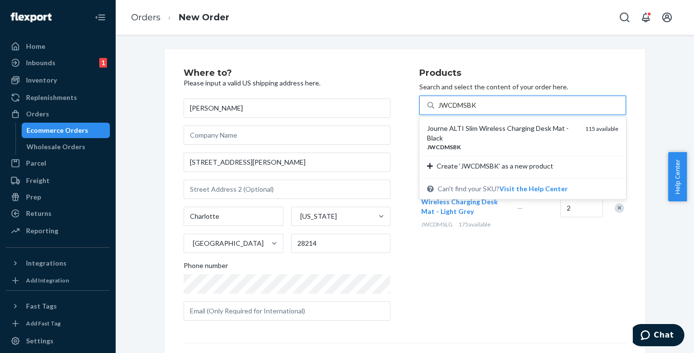
click at [460, 131] on div "Journe ALTI Slim Wireless Charging Desk Mat - Black" at bounding box center [502, 132] width 150 height 19
click at [460, 110] on input "JWCDMSBK" at bounding box center [458, 105] width 40 height 10
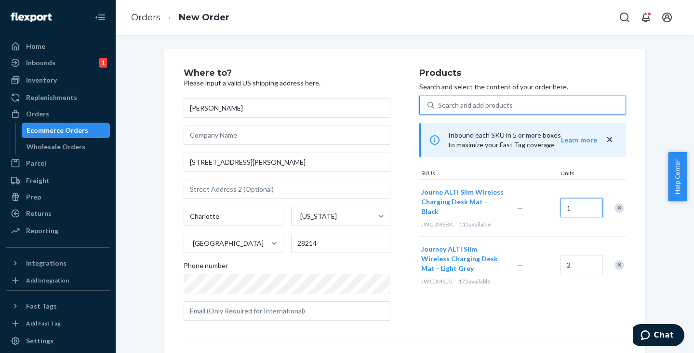
click at [567, 208] on input "1" at bounding box center [582, 207] width 42 height 19
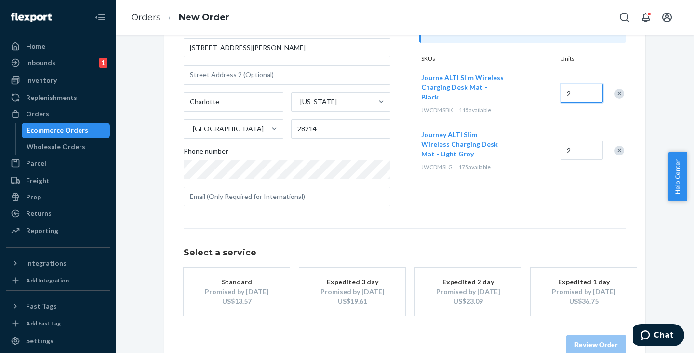
scroll to position [135, 0]
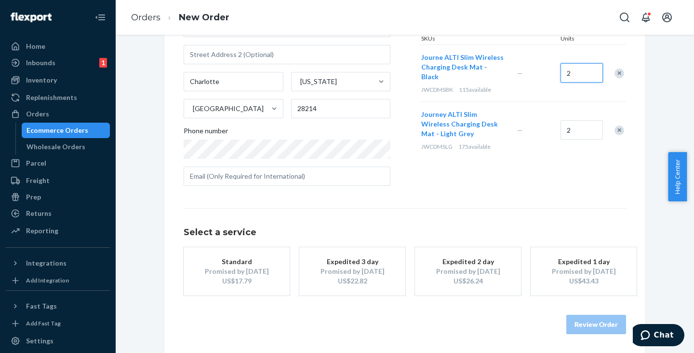
type input "2"
click at [243, 272] on div "Promised by [DATE]" at bounding box center [236, 271] width 77 height 10
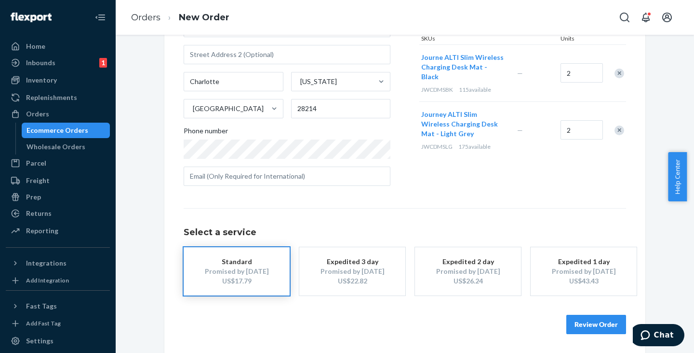
click at [592, 330] on button "Review Order" at bounding box center [597, 323] width 60 height 19
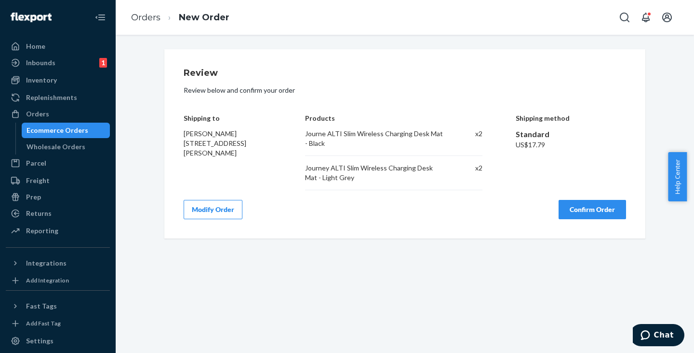
click at [590, 207] on button "Confirm Order" at bounding box center [593, 209] width 68 height 19
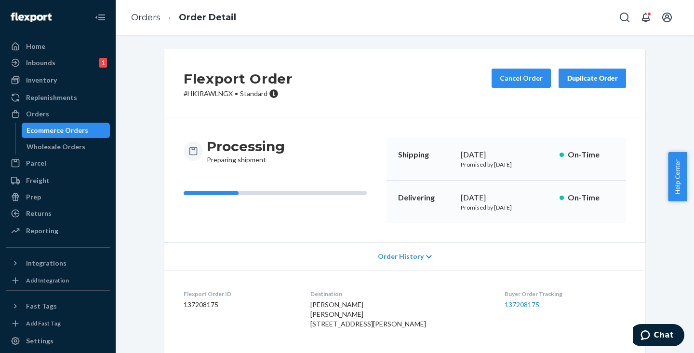
drag, startPoint x: 57, startPoint y: 128, endPoint x: 111, endPoint y: 130, distance: 54.1
click at [57, 128] on div "Ecommerce Orders" at bounding box center [58, 130] width 62 height 10
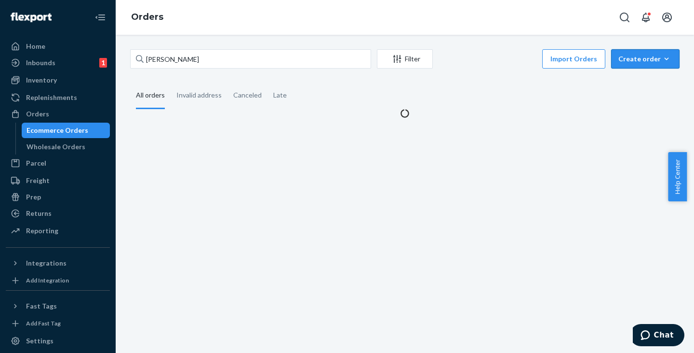
click at [633, 60] on div "Create order" at bounding box center [646, 59] width 54 height 10
click at [631, 82] on span "Ecommerce order" at bounding box center [652, 82] width 60 height 7
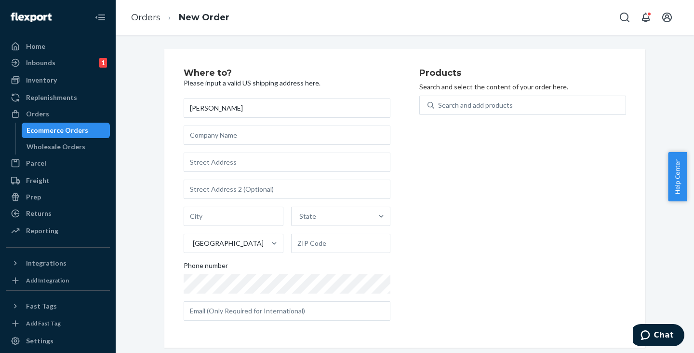
type input "[PERSON_NAME]"
click at [224, 161] on input "text" at bounding box center [287, 161] width 207 height 19
paste input "[STREET_ADDRESS][PERSON_NAME]"
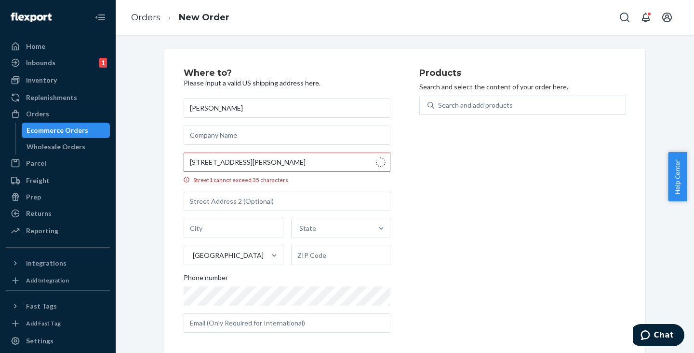
type input "[STREET_ADDRESS][PERSON_NAME]"
type input "Marblehead"
type input "01945"
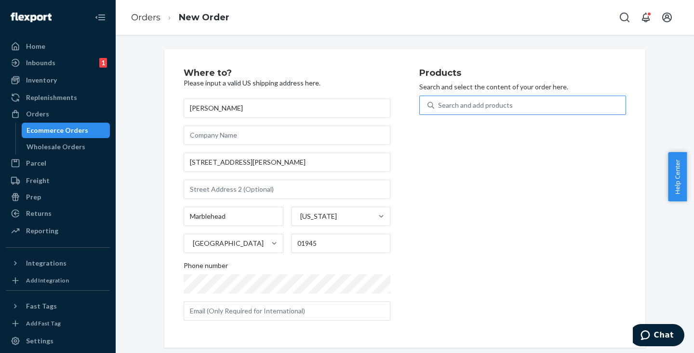
click at [462, 108] on div "Search and add products" at bounding box center [475, 105] width 75 height 10
click at [439, 108] on input "Search and add products" at bounding box center [438, 105] width 1 height 10
paste input "J20WCCBL"
type input "J20WCCBL"
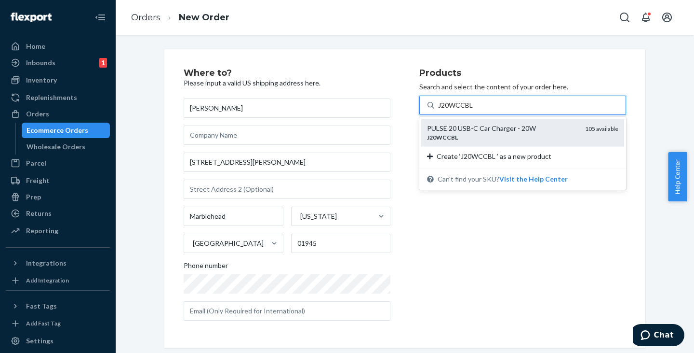
click at [462, 129] on div "PULSE 20 USB-C Car Charger - 20W" at bounding box center [502, 128] width 150 height 10
click at [462, 110] on input "J20WCCBL" at bounding box center [459, 105] width 42 height 10
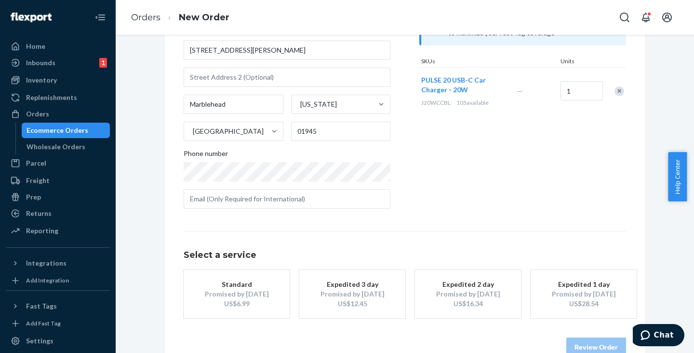
scroll to position [135, 0]
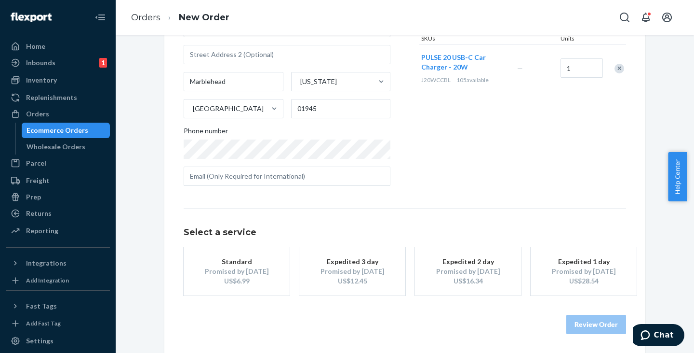
click at [207, 260] on div "Standard" at bounding box center [236, 262] width 77 height 10
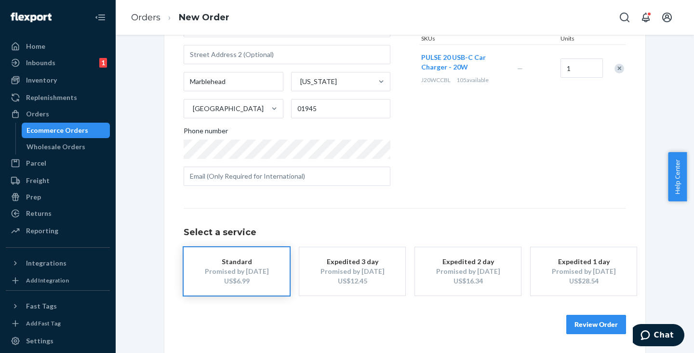
click at [588, 322] on button "Review Order" at bounding box center [597, 323] width 60 height 19
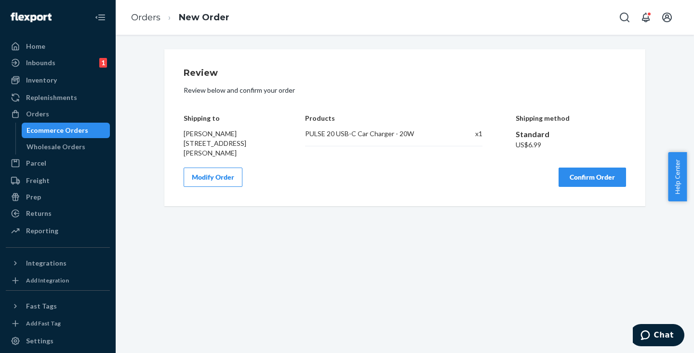
scroll to position [0, 0]
click at [575, 178] on button "Confirm Order" at bounding box center [593, 176] width 68 height 19
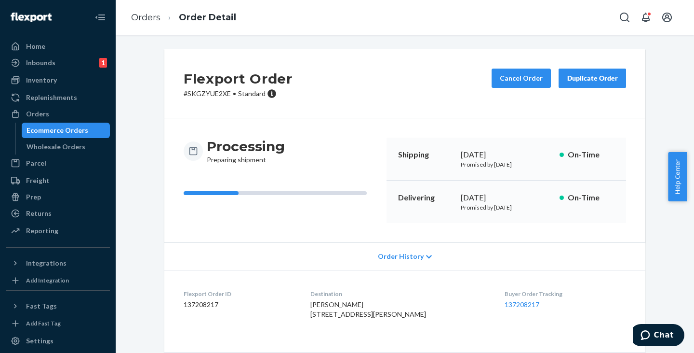
click at [41, 132] on div "Ecommerce Orders" at bounding box center [58, 130] width 62 height 10
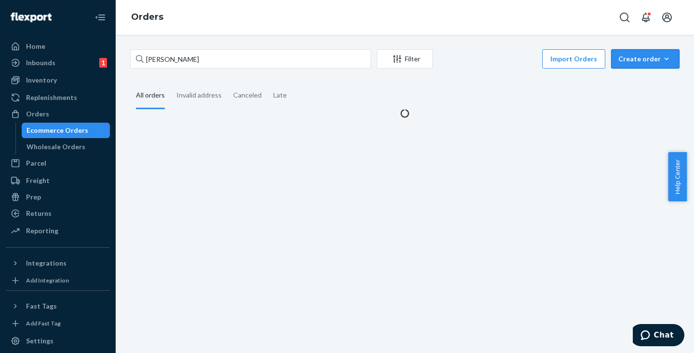
click at [643, 57] on div "Create order" at bounding box center [646, 59] width 54 height 10
click at [639, 81] on span "Ecommerce order" at bounding box center [652, 82] width 60 height 7
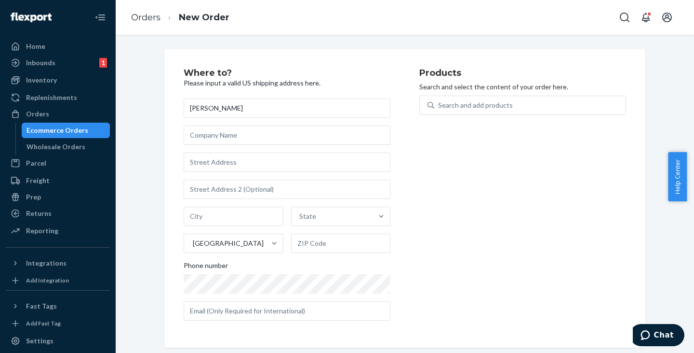
type input "[PERSON_NAME]"
click at [210, 164] on input "text" at bounding box center [287, 161] width 207 height 19
paste input "HWY 90 S, DEL TO MAIN WHS, [GEOGRAPHIC_DATA], NM 88065"
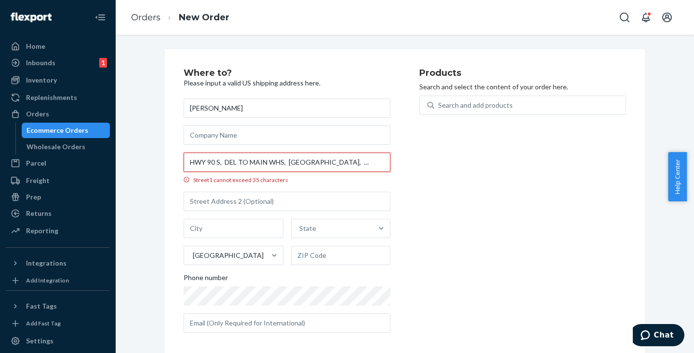
drag, startPoint x: 285, startPoint y: 159, endPoint x: 221, endPoint y: 165, distance: 64.0
click at [221, 165] on input "HWY 90 S, DEL TO MAIN WHS, [GEOGRAPHIC_DATA], NM 88065" at bounding box center [287, 161] width 207 height 19
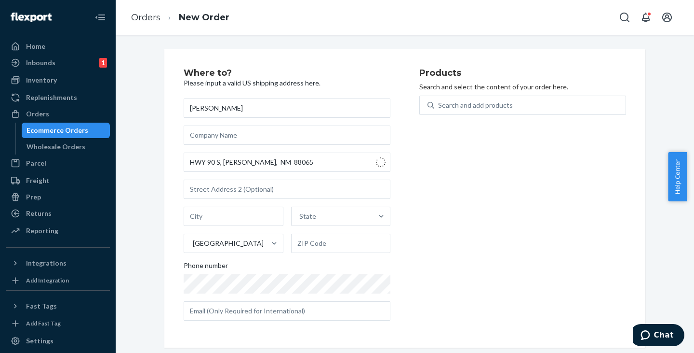
type input "NM-90"
type input "[GEOGRAPHIC_DATA]"
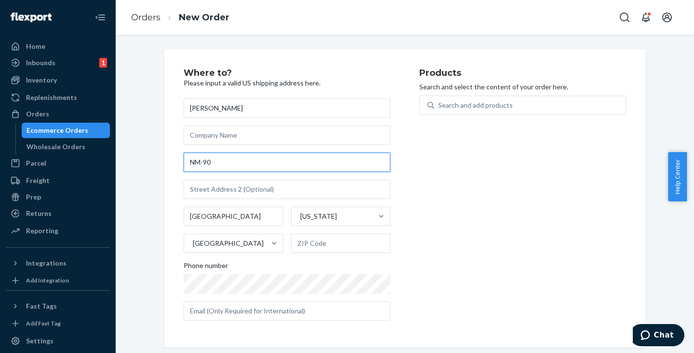
drag, startPoint x: 230, startPoint y: 169, endPoint x: 149, endPoint y: 157, distance: 81.4
click at [149, 157] on div "Where to? Please input a valid US shipping address here. [PERSON_NAME] NM-90 [G…" at bounding box center [405, 198] width 564 height 298
drag, startPoint x: 149, startPoint y: 148, endPoint x: 490, endPoint y: 226, distance: 350.8
click at [510, 223] on div "Products Search and select the content of your order here. Search and add produ…" at bounding box center [523, 197] width 207 height 259
drag, startPoint x: 230, startPoint y: 159, endPoint x: 149, endPoint y: 156, distance: 80.6
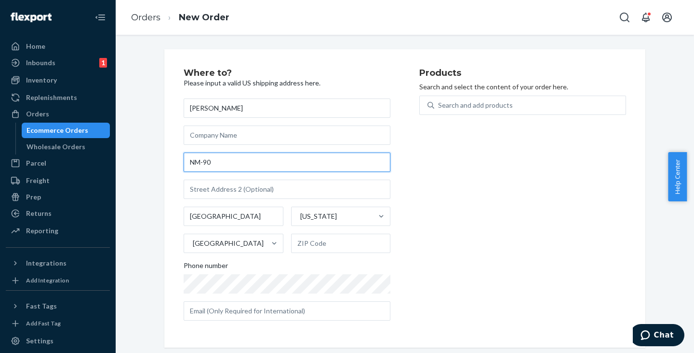
click at [149, 156] on div "Where to? Please input a valid US shipping address here. [PERSON_NAME] NM-90 [G…" at bounding box center [405, 198] width 564 height 298
paste input "HWY 90 S, DEL TO MAIN WHS, [GEOGRAPHIC_DATA], NM 88065"
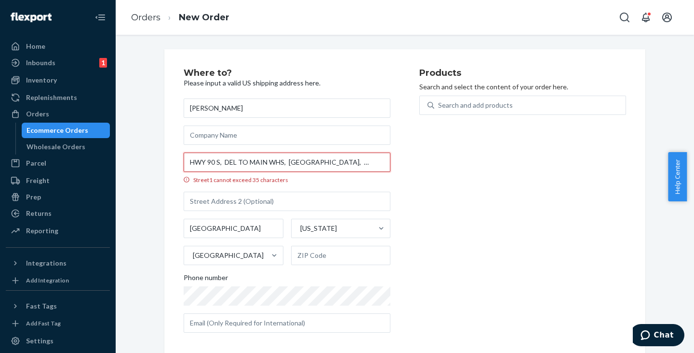
drag, startPoint x: 219, startPoint y: 158, endPoint x: 272, endPoint y: 160, distance: 53.1
click at [272, 160] on input "HWY 90 S, DEL TO MAIN WHS, [GEOGRAPHIC_DATA], NM 88065" at bounding box center [287, 161] width 207 height 19
click at [265, 170] on input "HWY 90 S, DEL TO MAIN WHS, [GEOGRAPHIC_DATA], NM 88065" at bounding box center [287, 161] width 207 height 19
drag, startPoint x: 220, startPoint y: 162, endPoint x: 283, endPoint y: 161, distance: 63.2
click at [283, 161] on input "HWY 90 S, DEL TO MAIN WHS, [GEOGRAPHIC_DATA], NM 88065" at bounding box center [287, 161] width 207 height 19
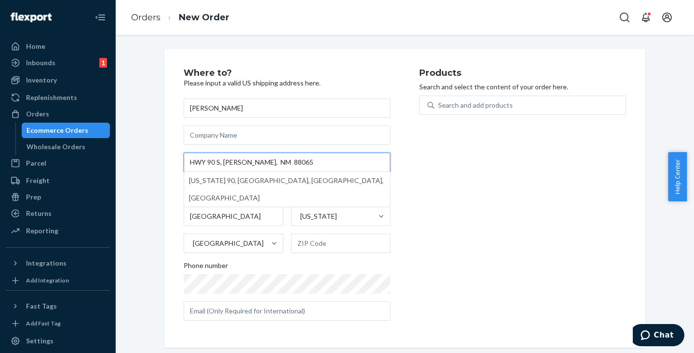
type input "HWY 90 S, [PERSON_NAME], NM 88065"
click at [464, 209] on div "Products Search and select the content of your order here. Search and add produ…" at bounding box center [523, 197] width 207 height 259
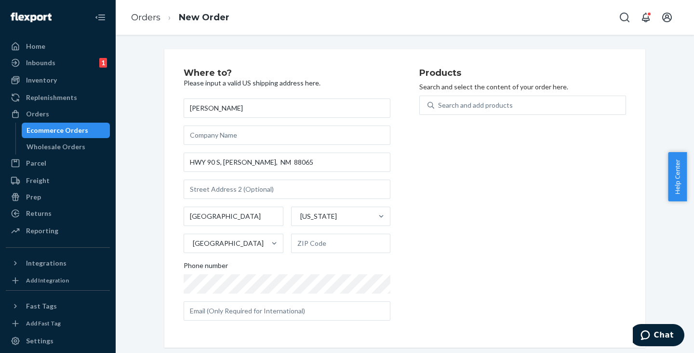
drag, startPoint x: 165, startPoint y: 143, endPoint x: 169, endPoint y: 130, distance: 14.0
click at [164, 134] on div "Where to? Please input a valid US shipping address here. [PERSON_NAME][STREET_A…" at bounding box center [404, 198] width 481 height 298
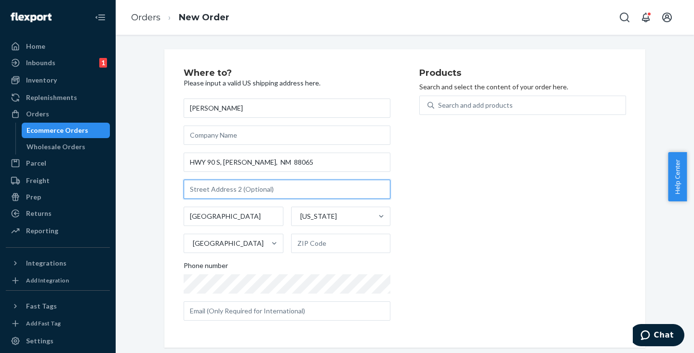
click at [205, 184] on input "text" at bounding box center [287, 188] width 207 height 19
paste input "DEL TO MAIN WHS,"
type input "DEL TO MAIN WHS"
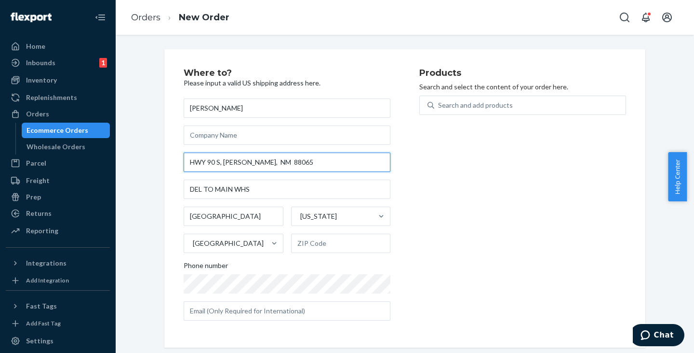
click at [234, 160] on input "HWY 90 S, [PERSON_NAME], NM 88065" at bounding box center [287, 161] width 207 height 19
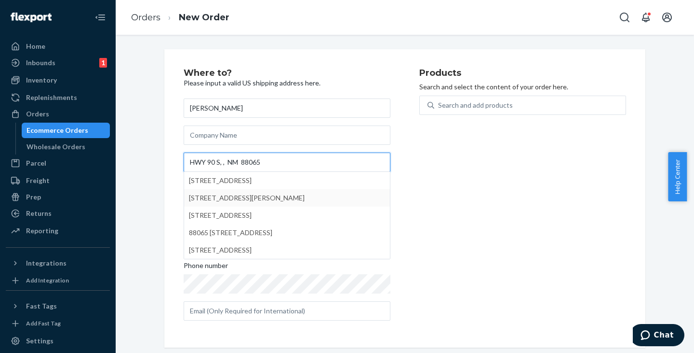
type input "HWY 90 S, , NM 88065"
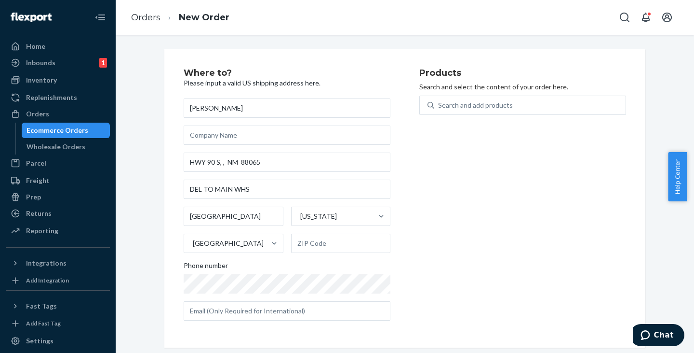
click at [472, 195] on div "Products Search and select the content of your order here. Search and add produ…" at bounding box center [523, 197] width 207 height 259
click at [265, 217] on input "[GEOGRAPHIC_DATA]" at bounding box center [234, 215] width 100 height 19
drag, startPoint x: 265, startPoint y: 217, endPoint x: 168, endPoint y: 214, distance: 97.0
click at [168, 214] on div "Where to? Please input a valid US shipping address here. [PERSON_NAME] HWY 90 S…" at bounding box center [404, 198] width 481 height 298
paste input "[PERSON_NAME]"
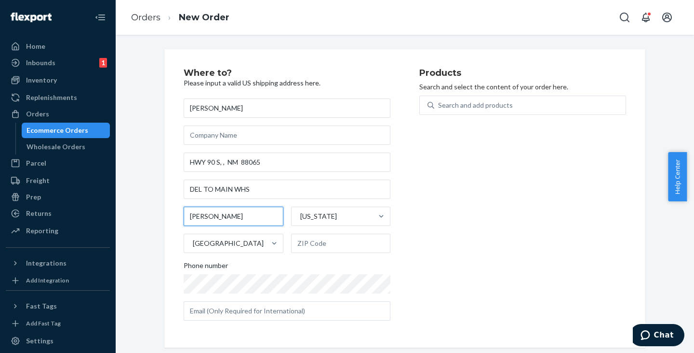
type input "[PERSON_NAME]"
click at [532, 222] on div "Products Search and select the content of your order here. Search and add produ…" at bounding box center [523, 197] width 207 height 259
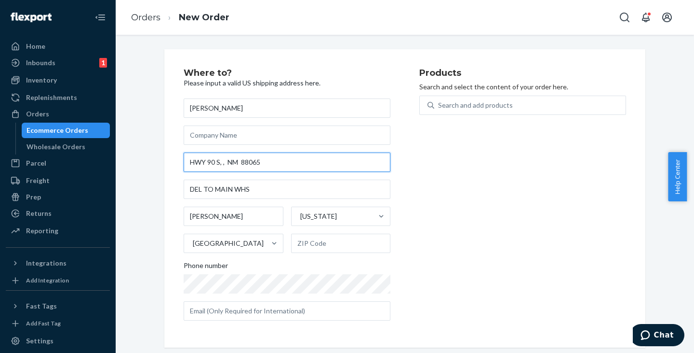
click at [245, 165] on input "HWY 90 S, , NM 88065" at bounding box center [287, 161] width 207 height 19
type input "HWY 90 S, , [GEOGRAPHIC_DATA]"
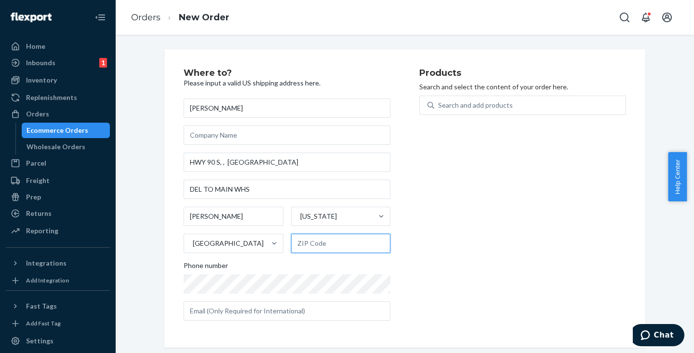
click at [308, 240] on input "text" at bounding box center [341, 242] width 100 height 19
paste input "88065"
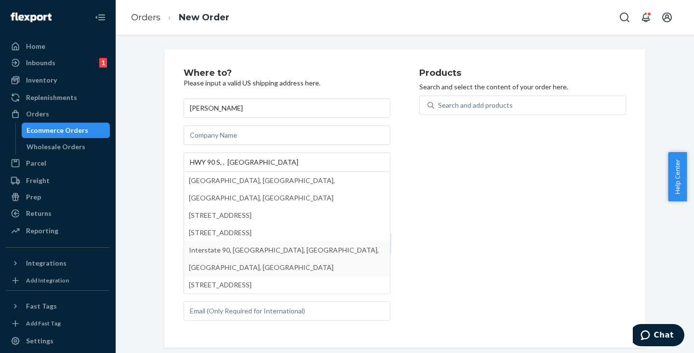
type input "88065"
click at [423, 251] on div "Products Search and select the content of your order here. Search and add produ…" at bounding box center [523, 197] width 207 height 259
click at [429, 243] on div "Products Search and select the content of your order here. Search and add produ…" at bounding box center [523, 197] width 207 height 259
click at [457, 202] on div "Products Search and select the content of your order here. Search and add produ…" at bounding box center [523, 197] width 207 height 259
click at [440, 286] on div "Products Search and select the content of your order here. Search and add produ…" at bounding box center [523, 197] width 207 height 259
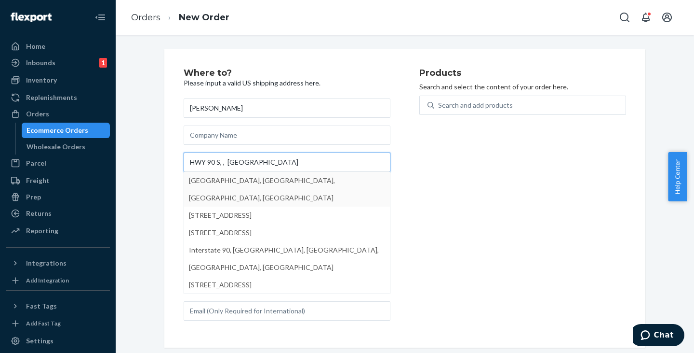
click at [236, 154] on input "HWY 90 S, , [GEOGRAPHIC_DATA]" at bounding box center [287, 161] width 207 height 19
click at [498, 190] on div "Products Search and select the content of your order here. Search and add produ…" at bounding box center [523, 197] width 207 height 259
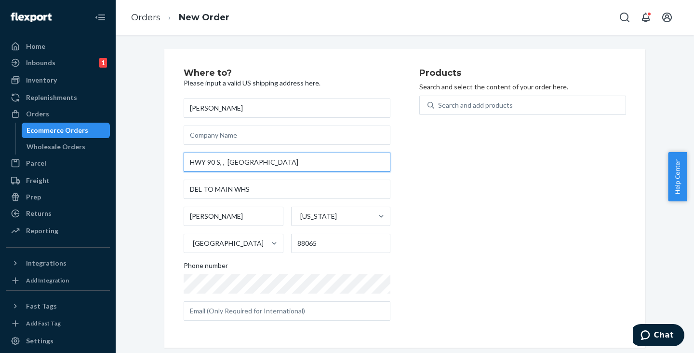
drag, startPoint x: 244, startPoint y: 160, endPoint x: 216, endPoint y: 162, distance: 28.0
click at [216, 162] on input "HWY 90 S, , [GEOGRAPHIC_DATA]" at bounding box center [287, 161] width 207 height 19
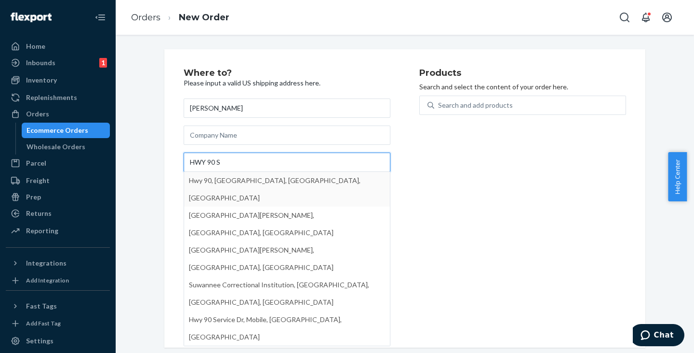
type input "HWY 90 S"
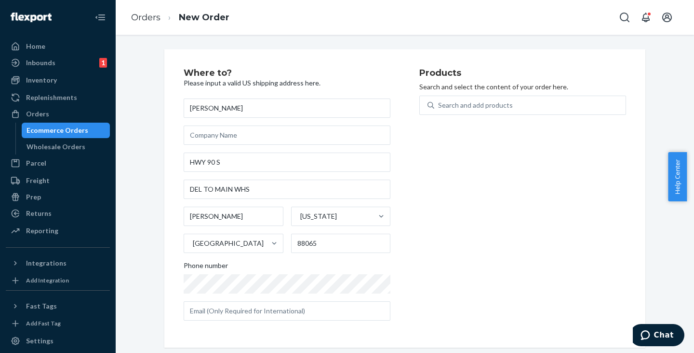
click at [443, 233] on div "Products Search and select the content of your order here. Search and add produ…" at bounding box center [523, 197] width 207 height 259
click at [470, 103] on div "Search and add products" at bounding box center [475, 105] width 75 height 10
click at [439, 103] on input "Search and add products" at bounding box center [438, 105] width 1 height 10
paste input "JMMRBL"
type input "JMMRBL"
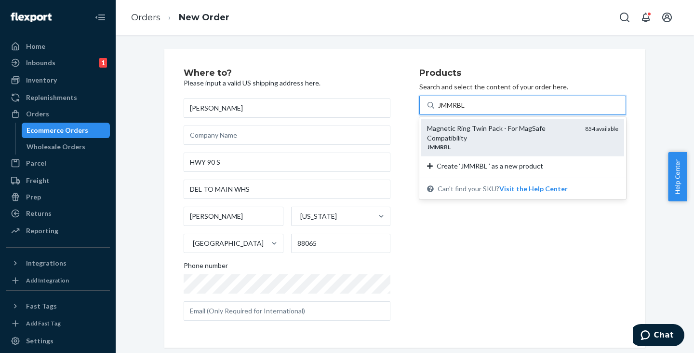
click at [472, 135] on div "Magnetic Ring Twin Pack - For MagSafe Compatibility" at bounding box center [502, 132] width 150 height 19
click at [471, 110] on input "JMMRBL" at bounding box center [454, 105] width 32 height 10
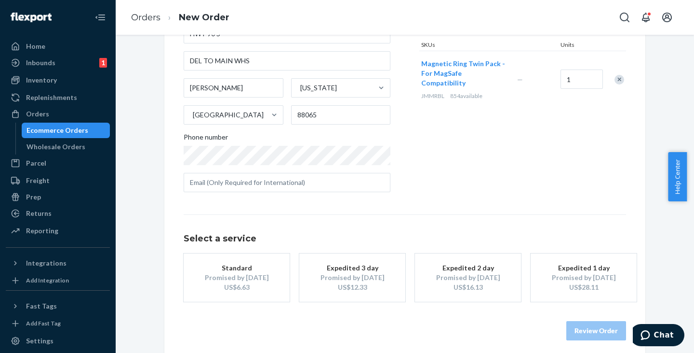
scroll to position [135, 0]
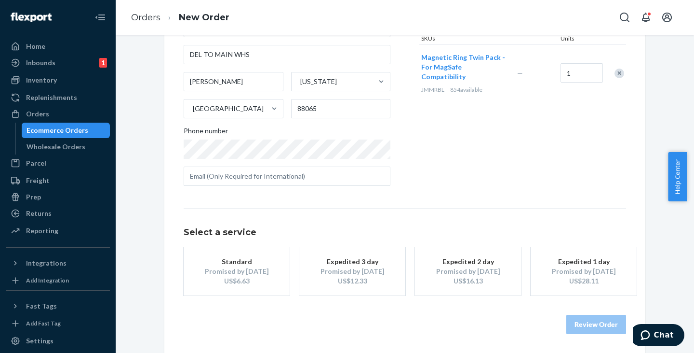
click at [231, 285] on button "Standard Promised by [DATE] US$6.63" at bounding box center [237, 271] width 106 height 48
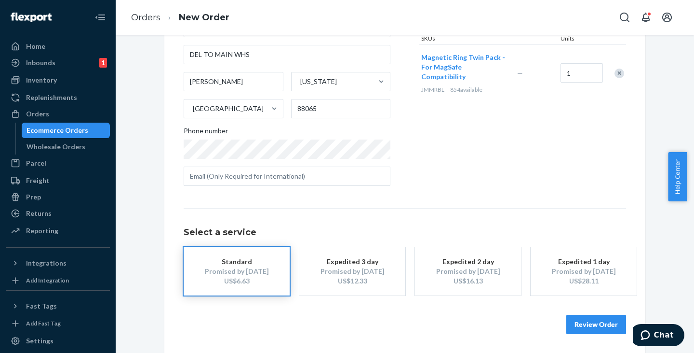
click at [577, 323] on button "Review Order" at bounding box center [597, 323] width 60 height 19
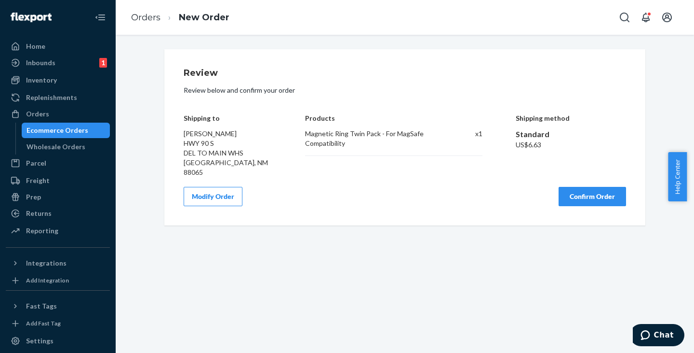
scroll to position [0, 0]
click at [587, 189] on button "Confirm Order" at bounding box center [593, 196] width 68 height 19
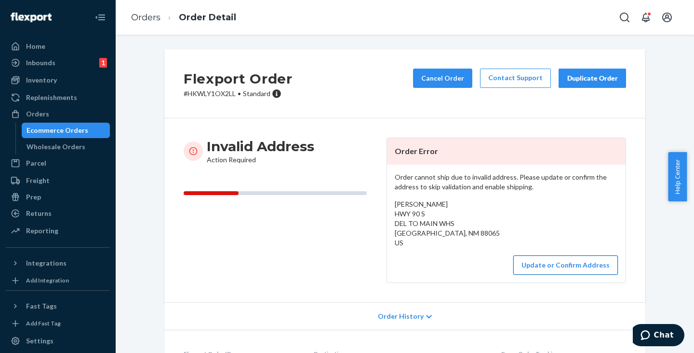
click at [553, 259] on button "Update or Confirm Address" at bounding box center [566, 264] width 105 height 19
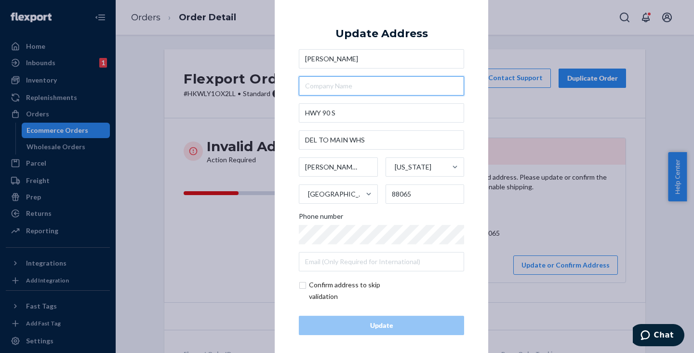
click at [340, 89] on input "text" at bounding box center [381, 85] width 165 height 19
paste input "FREEPORT MCMORAN"
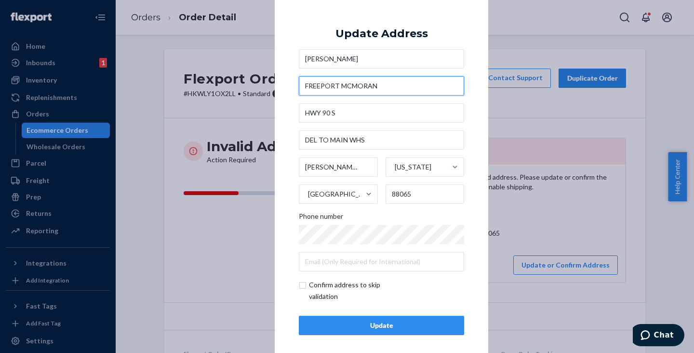
type input "FREEPORT MCMORAN"
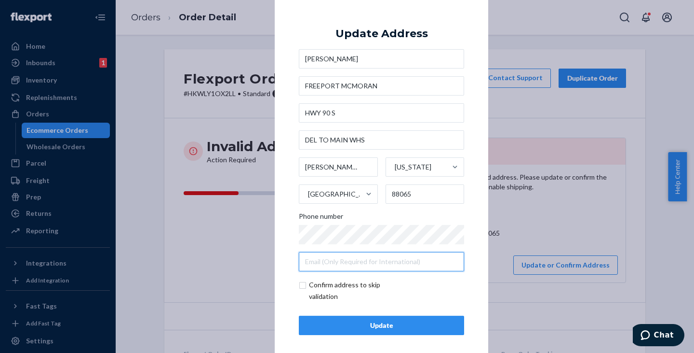
click at [342, 257] on input "text" at bounding box center [381, 261] width 165 height 19
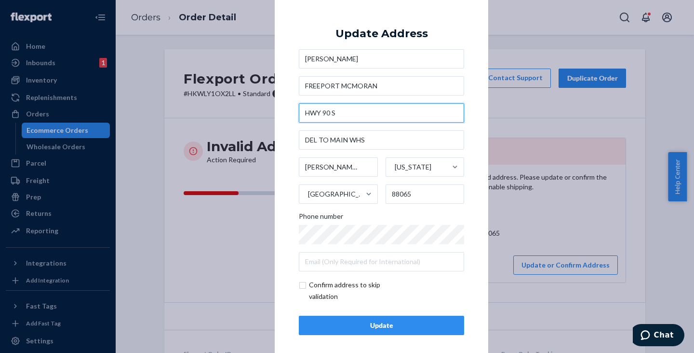
click at [343, 114] on input "HWY 90 S" at bounding box center [381, 112] width 165 height 19
drag, startPoint x: 334, startPoint y: 109, endPoint x: 279, endPoint y: 105, distance: 55.6
click at [283, 108] on div "× Update Address [PERSON_NAME] FREEPORT MCMORAN HWY 90 S DEL TO MAIN WHS [GEOGR…" at bounding box center [382, 176] width 214 height 365
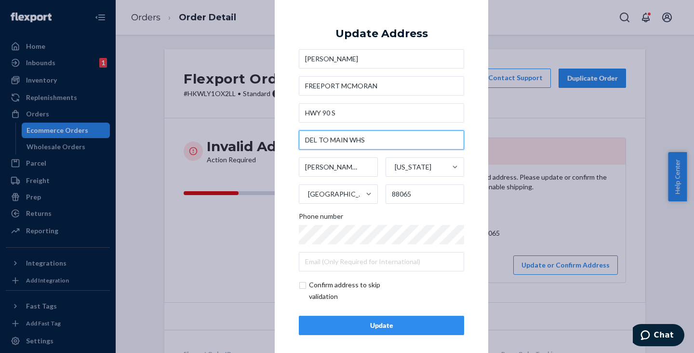
click at [369, 140] on input "DEL TO MAIN WHS" at bounding box center [381, 139] width 165 height 19
paste input "Daytime Phone: [PHONE_NUMBER]"
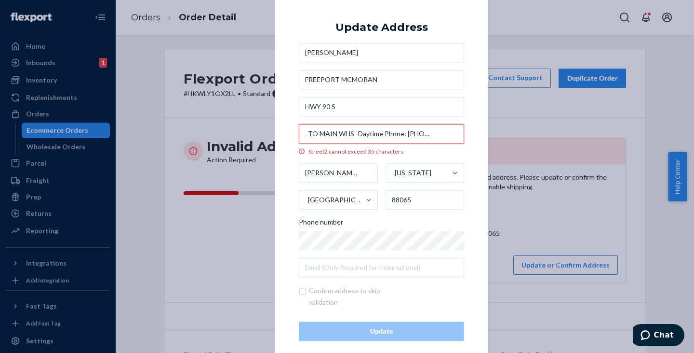
drag, startPoint x: 354, startPoint y: 133, endPoint x: 381, endPoint y: 131, distance: 28.0
click at [381, 131] on input "DEL TO MAIN WHS -Daytime Phone: [PHONE_NUMBER]" at bounding box center [381, 133] width 165 height 19
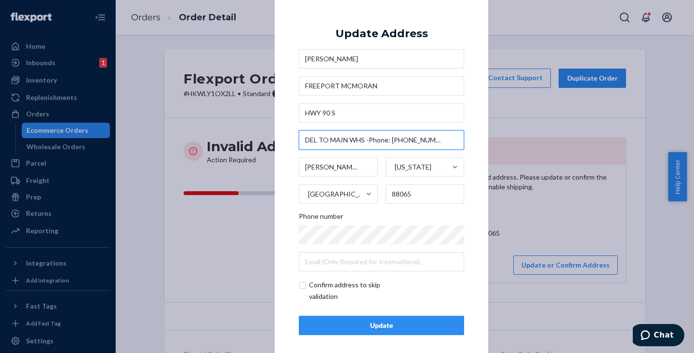
click at [386, 140] on input "DEL TO MAIN WHS -Phone: [PHONE_NUMBER]" at bounding box center [381, 139] width 165 height 19
type input "DEL TO MAIN WHS -Phone [PHONE_NUMBER]"
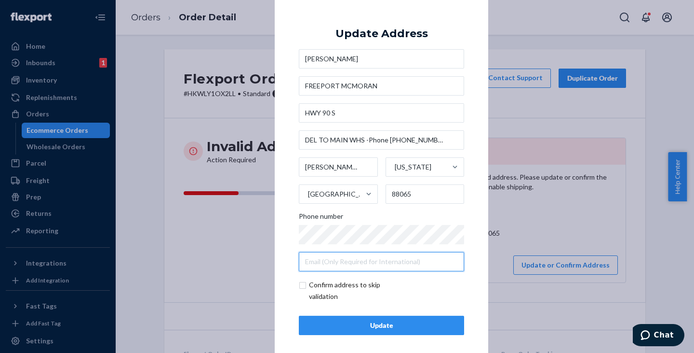
click at [338, 264] on input "text" at bounding box center [381, 261] width 165 height 19
click at [302, 284] on input "checkbox" at bounding box center [355, 290] width 112 height 23
checkbox input "true"
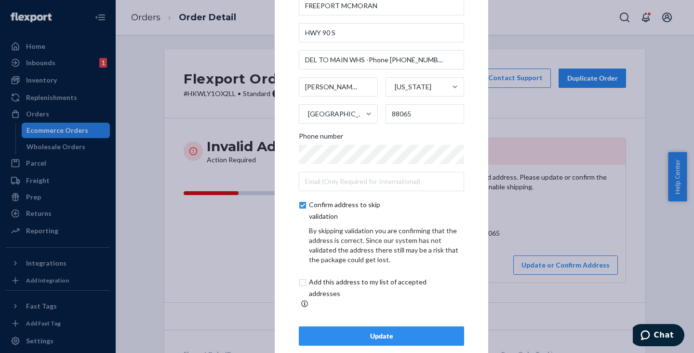
scroll to position [46, 0]
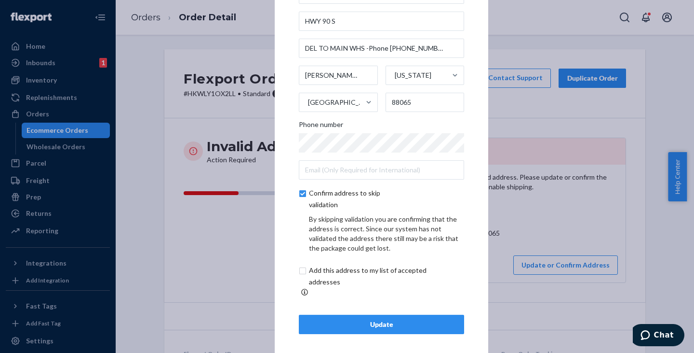
click at [368, 319] on div "Update" at bounding box center [381, 324] width 149 height 10
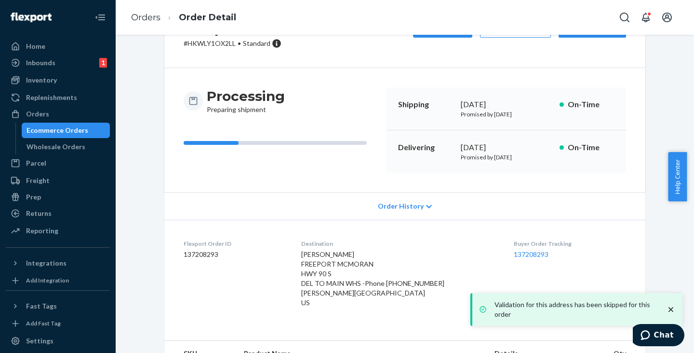
scroll to position [100, 0]
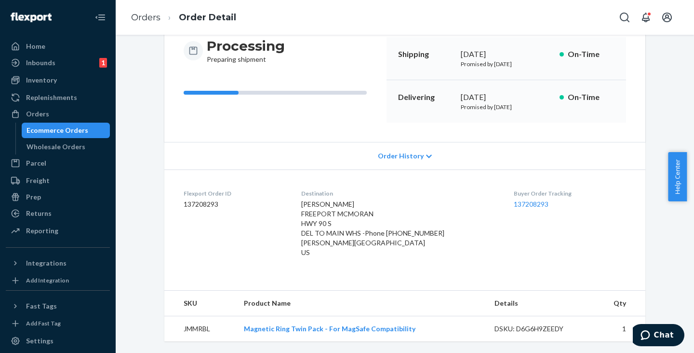
drag, startPoint x: 77, startPoint y: 132, endPoint x: 86, endPoint y: 131, distance: 8.7
click at [77, 132] on div "Ecommerce Orders" at bounding box center [58, 130] width 62 height 10
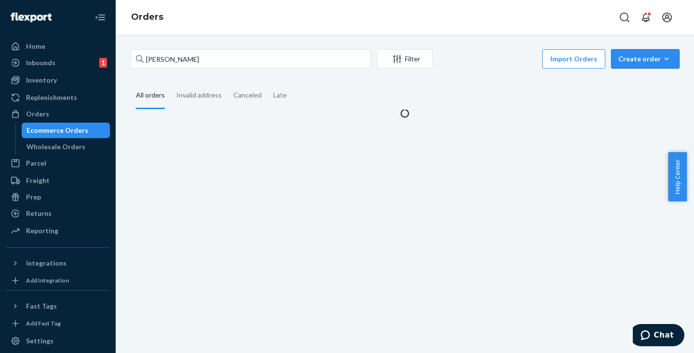
click at [637, 55] on div "Create order" at bounding box center [646, 59] width 54 height 10
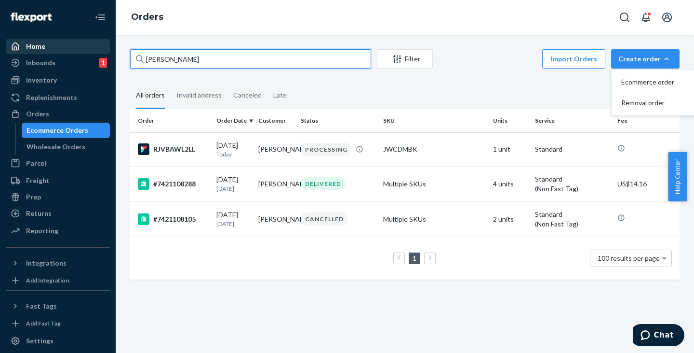
drag, startPoint x: 226, startPoint y: 64, endPoint x: 87, endPoint y: 49, distance: 139.8
click at [87, 49] on div "Home Inbounds 1 Shipping Plans Problems 1 Inventory Products Replenishments Ord…" at bounding box center [347, 176] width 694 height 353
paste input "[PERSON_NAME]"
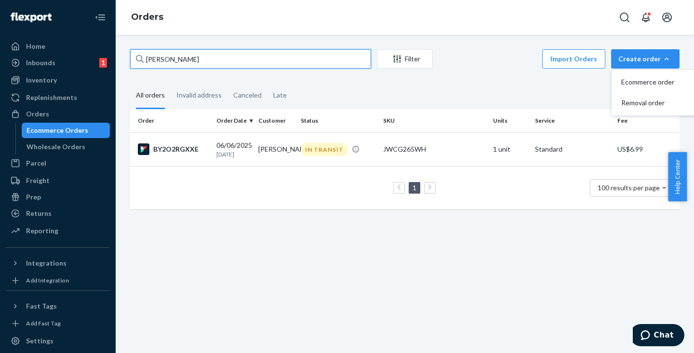
type input "[PERSON_NAME]"
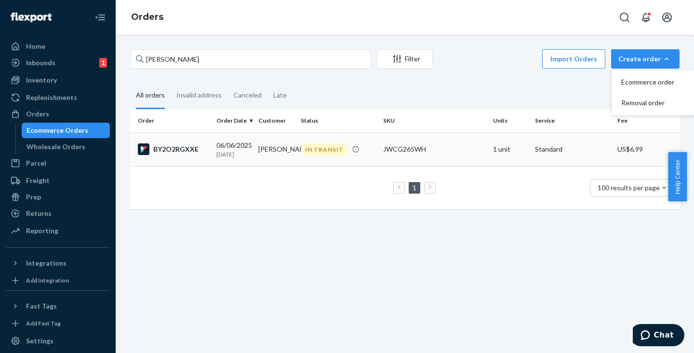
click at [235, 139] on td "[DATE] [DATE]" at bounding box center [234, 149] width 42 height 34
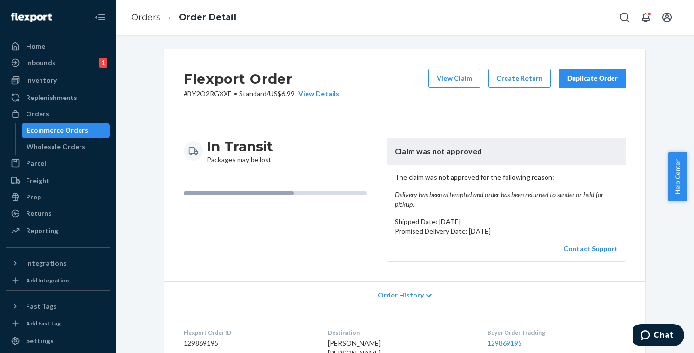
click at [587, 81] on div "Duplicate Order" at bounding box center [592, 78] width 51 height 10
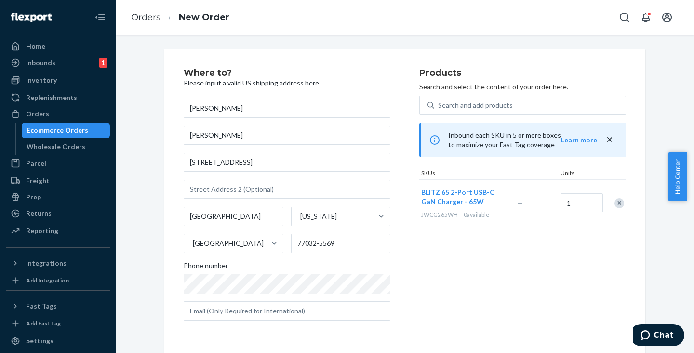
click at [622, 203] on div at bounding box center [614, 203] width 24 height 26
click at [615, 200] on div "Remove Item" at bounding box center [620, 203] width 10 height 10
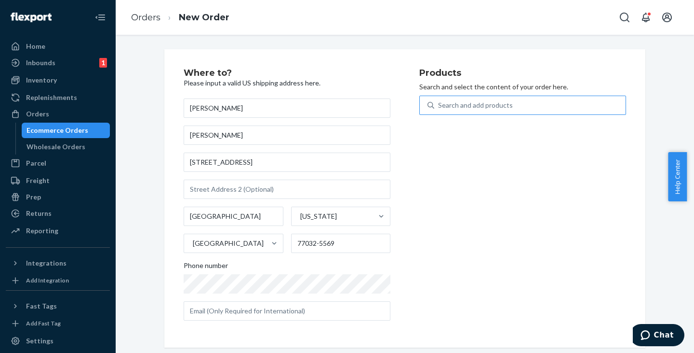
click at [504, 109] on div "Search and add products" at bounding box center [475, 105] width 75 height 10
click at [439, 109] on input "Search and add products" at bounding box center [438, 105] width 1 height 10
paste input "JWCG130BL"
type input "JWCG130BL"
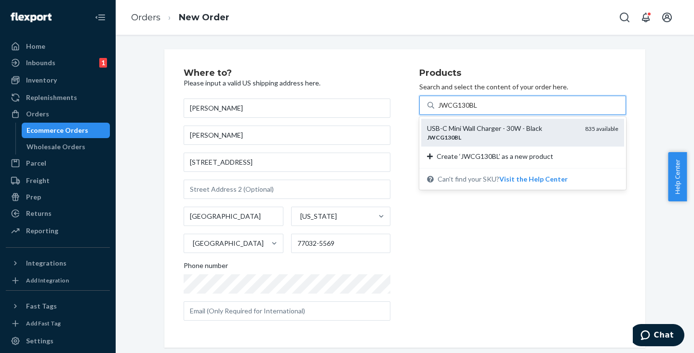
click at [476, 130] on div "USB-C Mini Wall Charger - 30W - Black" at bounding box center [502, 128] width 150 height 10
click at [476, 110] on input "JWCG130BL" at bounding box center [458, 105] width 40 height 10
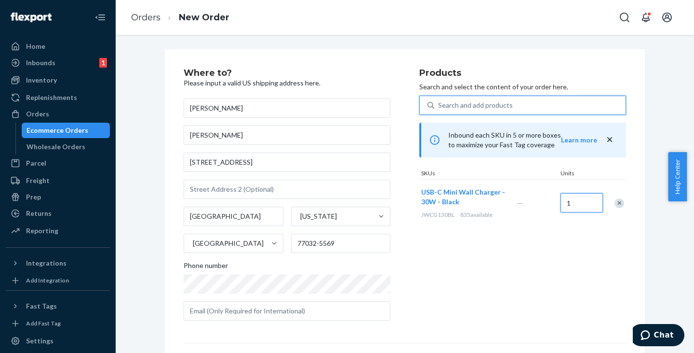
click at [577, 203] on input "1" at bounding box center [582, 202] width 42 height 19
type input "2"
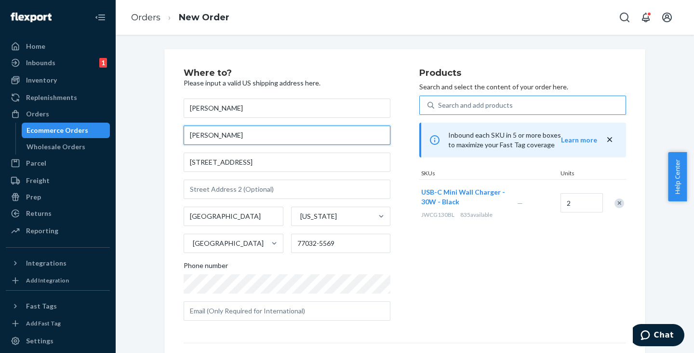
drag, startPoint x: 243, startPoint y: 131, endPoint x: 160, endPoint y: 129, distance: 82.5
click at [160, 129] on div "Where to? Please input a valid US shipping address here. [PERSON_NAME] [PERSON_…" at bounding box center [405, 268] width 496 height 438
paste input "SP PLUS"
type input "SP PLUS"
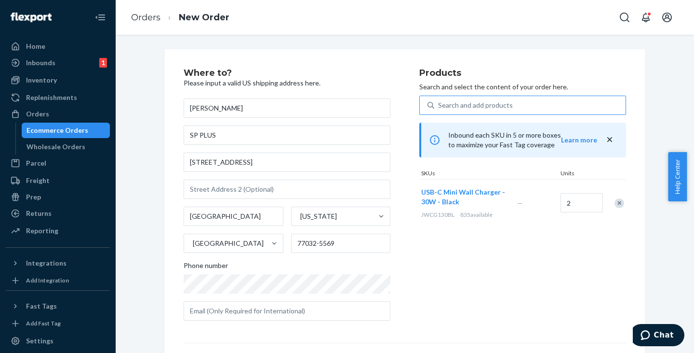
click at [465, 275] on div "Products Search and select the content of your order here. Search and add produ…" at bounding box center [523, 197] width 207 height 259
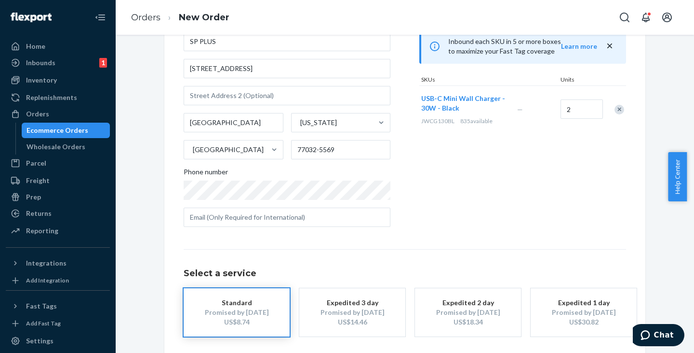
scroll to position [135, 0]
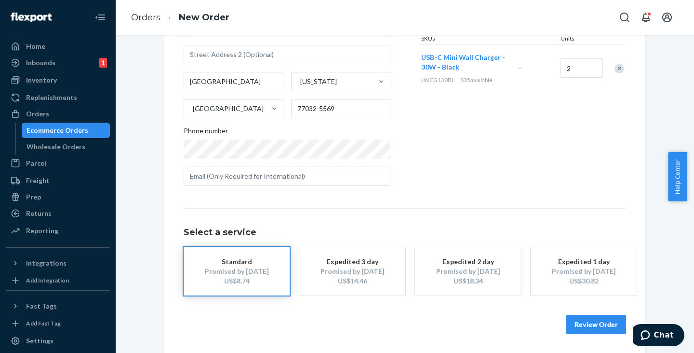
click at [601, 322] on button "Review Order" at bounding box center [597, 323] width 60 height 19
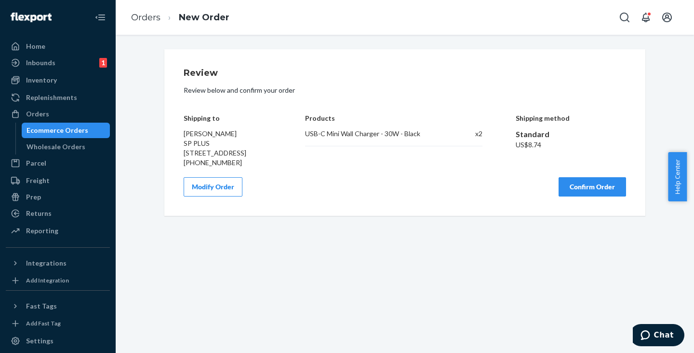
click at [586, 193] on button "Confirm Order" at bounding box center [593, 186] width 68 height 19
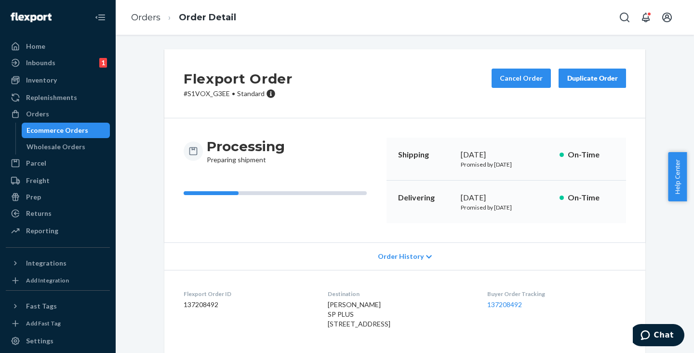
drag, startPoint x: 75, startPoint y: 127, endPoint x: 92, endPoint y: 126, distance: 17.4
click at [75, 127] on div "Ecommerce Orders" at bounding box center [58, 130] width 62 height 10
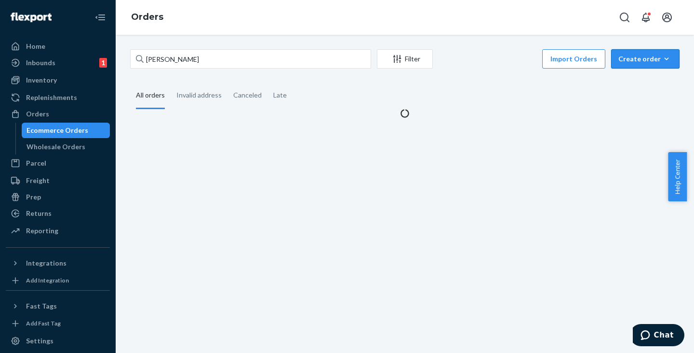
click at [641, 60] on div "Create order" at bounding box center [646, 59] width 54 height 10
click at [629, 83] on span "Ecommerce order" at bounding box center [652, 82] width 60 height 7
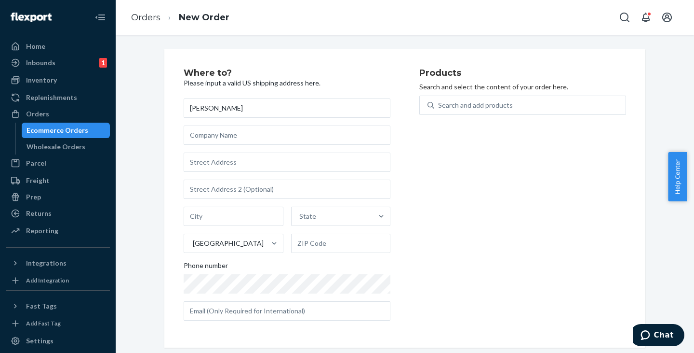
type input "[PERSON_NAME]"
click at [216, 163] on input "text" at bounding box center [287, 161] width 207 height 19
paste input "[PERSON_NAME]"
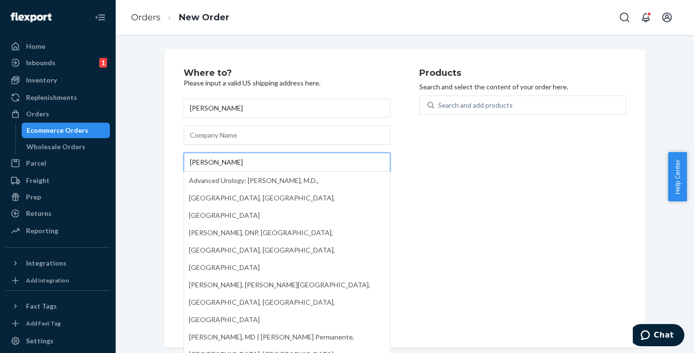
click at [243, 160] on input "[PERSON_NAME]" at bounding box center [287, 161] width 207 height 19
drag, startPoint x: 242, startPoint y: 161, endPoint x: 171, endPoint y: 157, distance: 70.5
click at [172, 157] on div "Where to? Please input a valid US shipping address here. [PERSON_NAME] [PERSON_…" at bounding box center [404, 198] width 481 height 298
paste input "[STREET_ADDRESS]"
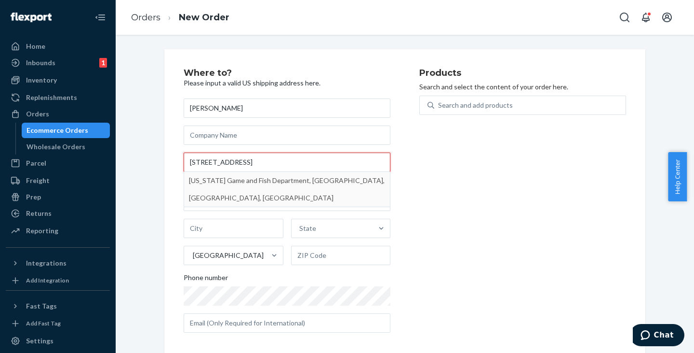
drag, startPoint x: 205, startPoint y: 163, endPoint x: 295, endPoint y: 163, distance: 90.2
click at [295, 163] on input "[STREET_ADDRESS]" at bounding box center [287, 161] width 207 height 19
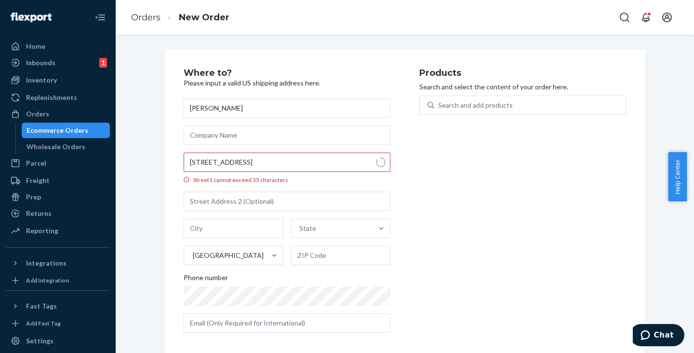
type input "[STREET_ADDRESS]"
type input "Yuma"
type input "85365"
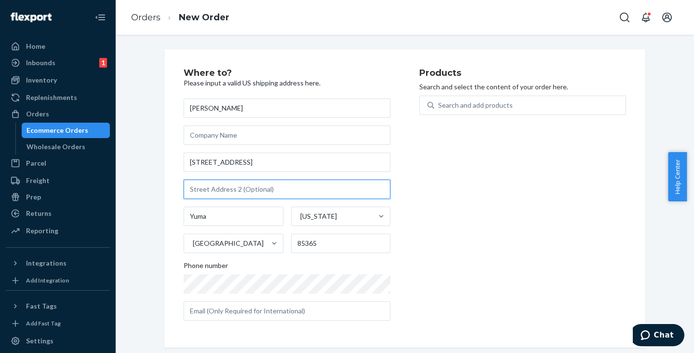
click at [214, 190] on input "text" at bounding box center [287, 188] width 207 height 19
paste input "AZGFD FOR4 YUMA OFFICE,"
type input "AZGFD FOR4 YUMA OFFICE"
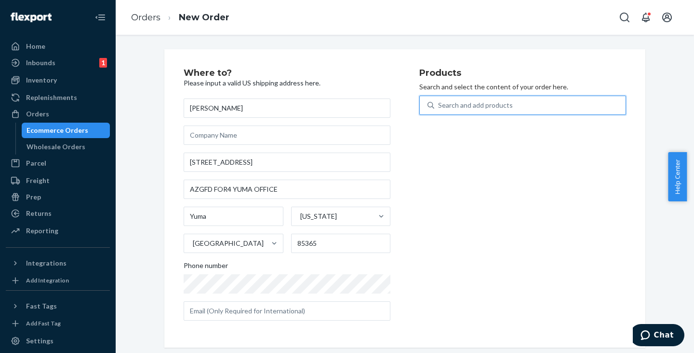
click at [463, 106] on div "Search and add products" at bounding box center [475, 105] width 75 height 10
click at [439, 106] on input "0 results available. Use Up and Down to choose options, press Enter to select t…" at bounding box center [438, 105] width 1 height 10
paste input "J60WCCBL"
type input "J60WCCBL"
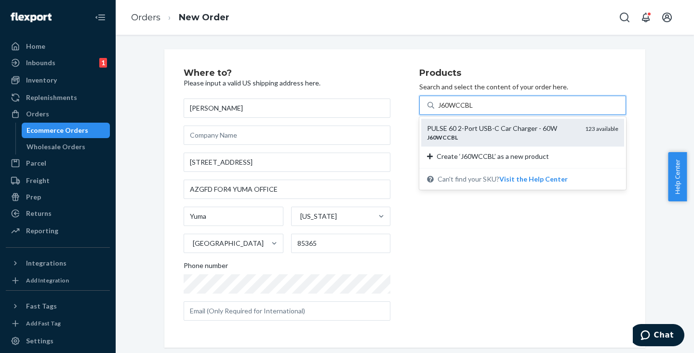
click at [456, 129] on div "PULSE 60 2-Port USB-C Car Charger - 60W" at bounding box center [502, 128] width 150 height 10
click at [456, 110] on input "J60WCCBL" at bounding box center [456, 105] width 36 height 10
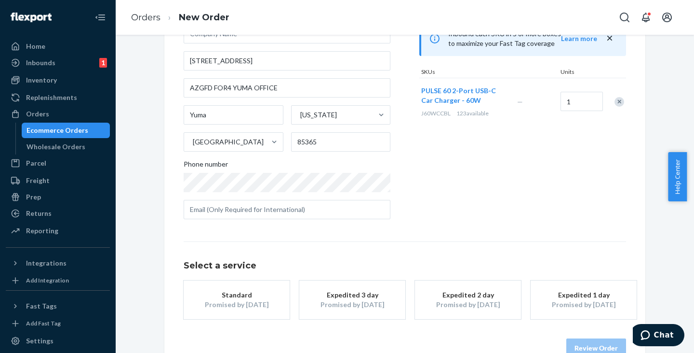
scroll to position [125, 0]
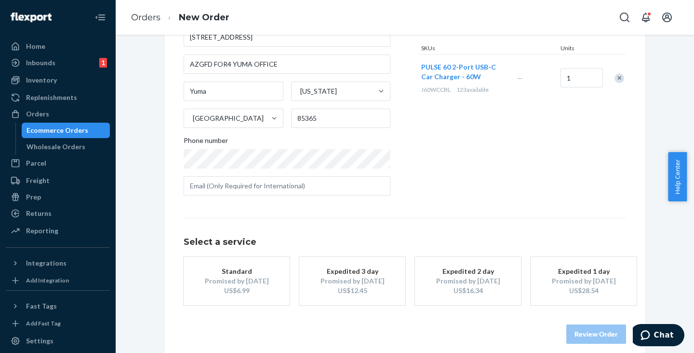
click at [213, 268] on div "Standard" at bounding box center [236, 271] width 77 height 10
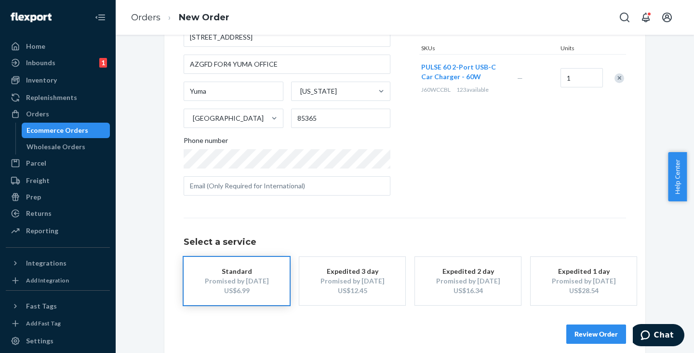
click at [588, 333] on button "Review Order" at bounding box center [597, 333] width 60 height 19
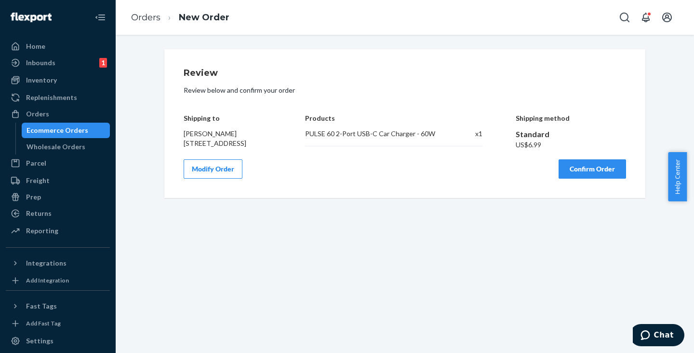
scroll to position [0, 0]
click at [596, 178] on button "Confirm Order" at bounding box center [593, 168] width 68 height 19
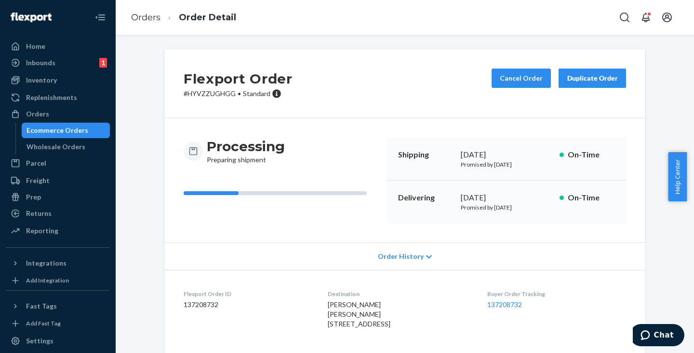
click at [72, 132] on div "Ecommerce Orders" at bounding box center [58, 130] width 62 height 10
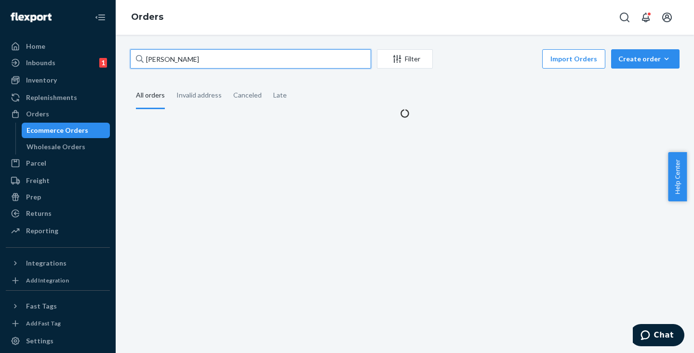
drag, startPoint x: 213, startPoint y: 61, endPoint x: 102, endPoint y: 54, distance: 110.6
click at [102, 54] on div "Home Inbounds 1 Shipping Plans Problems 1 Inventory Products Replenishments Ord…" at bounding box center [347, 176] width 694 height 353
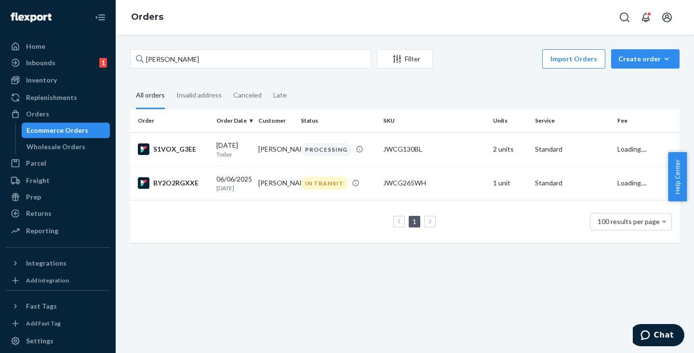
click at [101, 54] on ul "Home Inbounds 1 Shipping Plans Problems 1 Inventory Products Replenishments Ord…" at bounding box center [58, 139] width 104 height 201
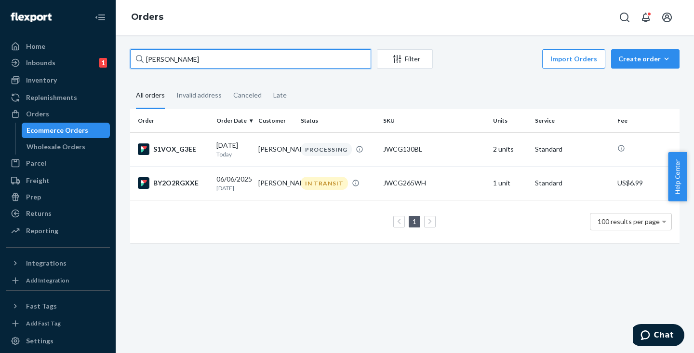
drag, startPoint x: 231, startPoint y: 58, endPoint x: 123, endPoint y: 52, distance: 108.2
click at [192, 59] on input "[PERSON_NAME]" at bounding box center [250, 58] width 241 height 19
drag, startPoint x: 202, startPoint y: 58, endPoint x: 132, endPoint y: 50, distance: 70.9
click at [132, 50] on input "[PERSON_NAME]" at bounding box center [250, 58] width 241 height 19
paste input "[PERSON_NAME]"
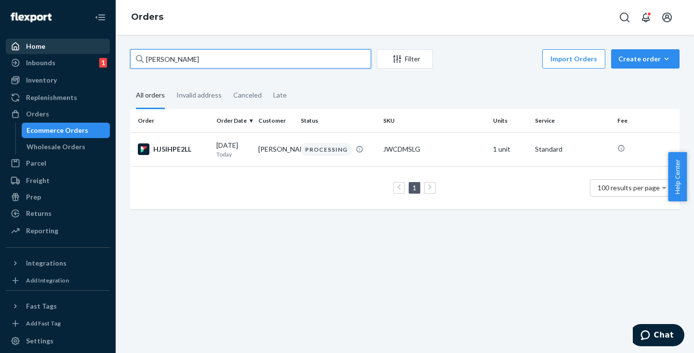
drag, startPoint x: 216, startPoint y: 63, endPoint x: 77, endPoint y: 49, distance: 140.1
click at [77, 49] on div "Home Inbounds 1 Shipping Plans Problems 1 Inventory Products Replenishments Ord…" at bounding box center [347, 176] width 694 height 353
paste input "[PERSON_NAME]"
type input "[PERSON_NAME]"
